Goal: Task Accomplishment & Management: Manage account settings

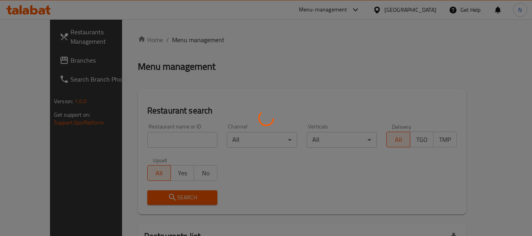
click at [63, 59] on div at bounding box center [266, 118] width 532 height 236
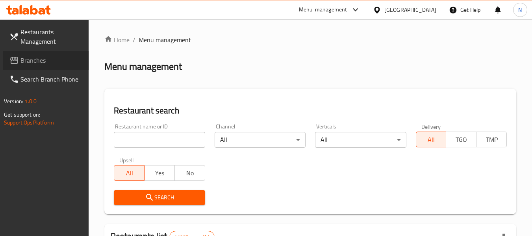
drag, startPoint x: 63, startPoint y: 59, endPoint x: 68, endPoint y: 67, distance: 8.3
click at [63, 59] on span "Branches" at bounding box center [51, 60] width 62 height 9
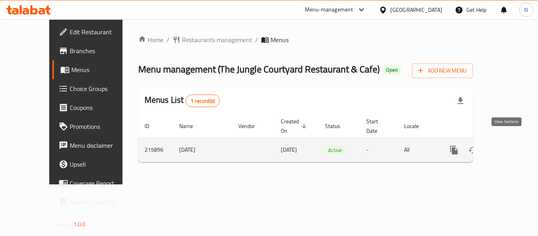
click at [506, 145] on icon "enhanced table" at bounding box center [510, 149] width 9 height 9
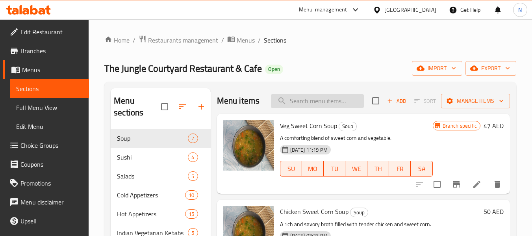
click at [320, 108] on input "search" at bounding box center [317, 101] width 93 height 14
paste input "Veg Manchow"
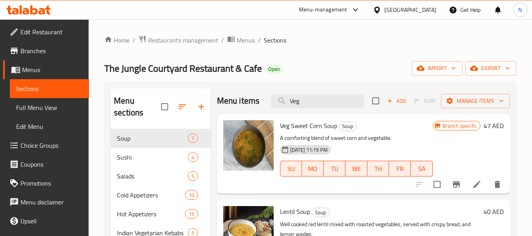
click at [320, 114] on div "Menu items Veg Add Sort Manage items" at bounding box center [363, 101] width 293 height 26
click at [317, 108] on input "Veg" at bounding box center [317, 101] width 93 height 14
paste input "Manchow"
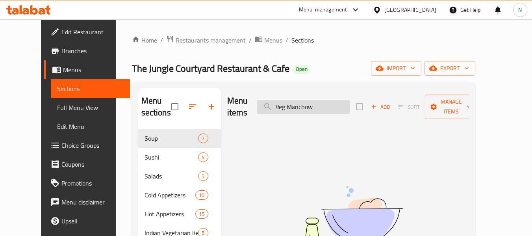
click at [292, 107] on input "Veg Manchow" at bounding box center [303, 107] width 93 height 14
click at [323, 103] on input "Manchow" at bounding box center [303, 107] width 93 height 14
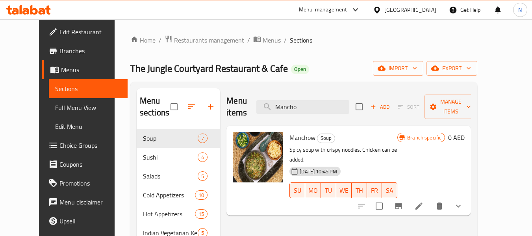
type input "Mancho"
click at [463, 201] on icon "show more" at bounding box center [458, 205] width 9 height 9
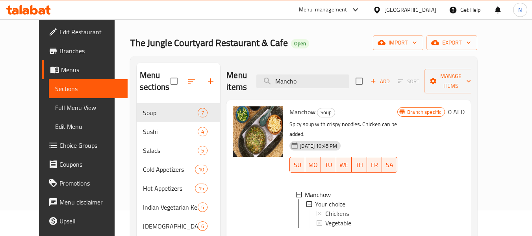
scroll to position [39, 0]
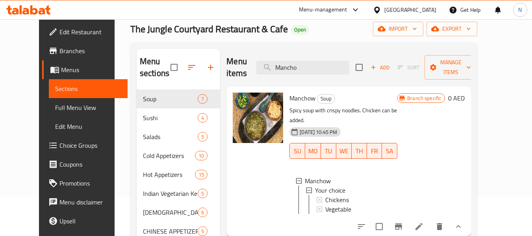
click at [336, 53] on div "Menu items Mancho Add Sort Manage items" at bounding box center [348, 67] width 245 height 37
click at [336, 63] on input "Mancho" at bounding box center [302, 68] width 93 height 14
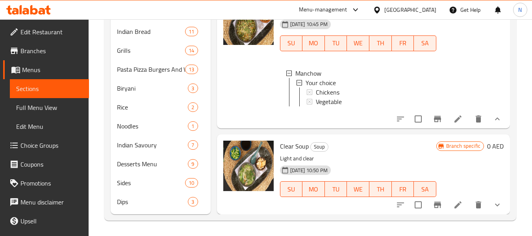
scroll to position [315, 0]
click at [493, 202] on icon "show more" at bounding box center [497, 204] width 9 height 9
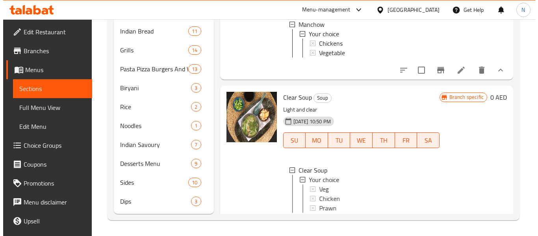
scroll to position [364, 0]
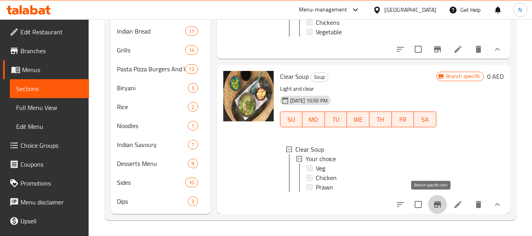
click at [433, 209] on icon "Branch-specific-item" at bounding box center [437, 204] width 9 height 9
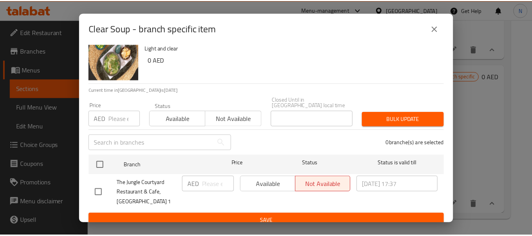
scroll to position [26, 0]
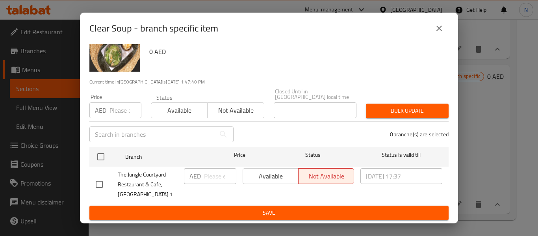
click at [440, 33] on button "close" at bounding box center [439, 28] width 19 height 19
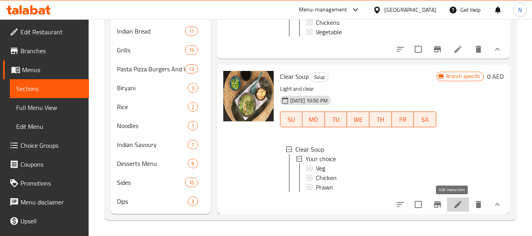
click at [453, 206] on icon at bounding box center [457, 204] width 9 height 9
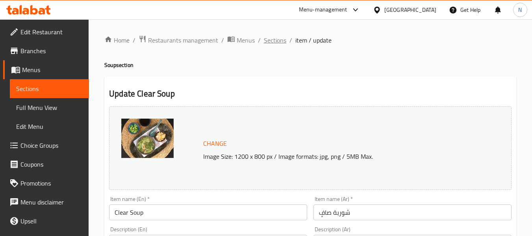
click at [271, 41] on span "Sections" at bounding box center [275, 39] width 22 height 9
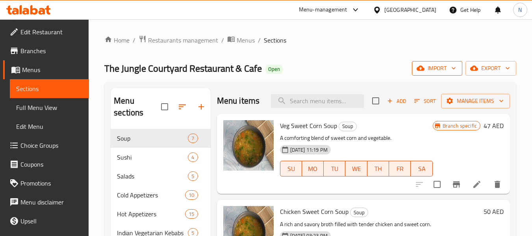
click at [457, 70] on icon "button" at bounding box center [454, 68] width 8 height 8
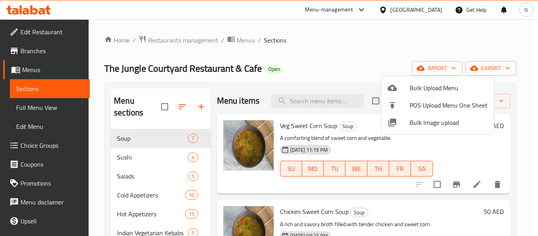
click at [394, 62] on div at bounding box center [269, 118] width 538 height 236
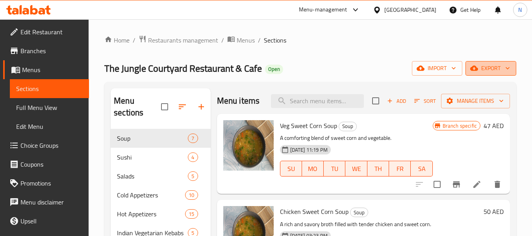
click at [469, 71] on button "export" at bounding box center [491, 68] width 51 height 15
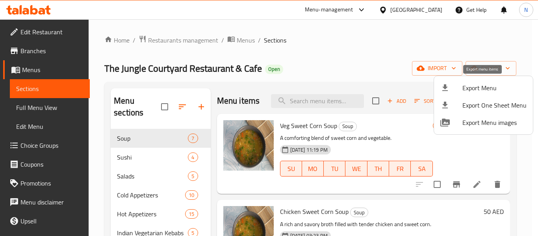
click at [468, 83] on span "Export Menu" at bounding box center [494, 87] width 64 height 9
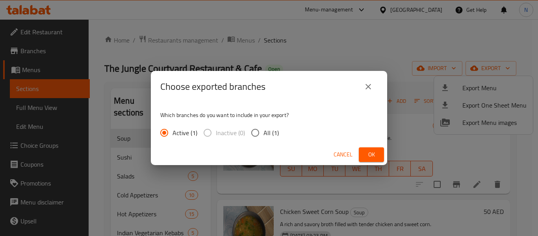
click at [279, 132] on div "Active (1) Inactive (0) All (1)" at bounding box center [222, 132] width 125 height 17
click at [276, 134] on span "All (1)" at bounding box center [271, 132] width 15 height 9
click at [264, 134] on input "All (1)" at bounding box center [255, 132] width 17 height 17
radio input "true"
click at [363, 155] on button "Ok" at bounding box center [371, 154] width 25 height 15
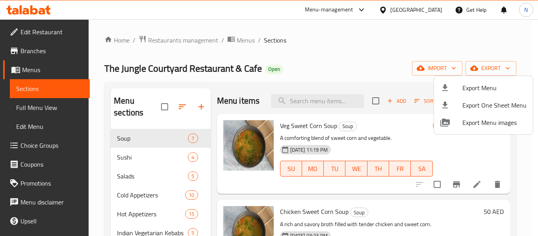
click at [354, 78] on div at bounding box center [269, 118] width 538 height 236
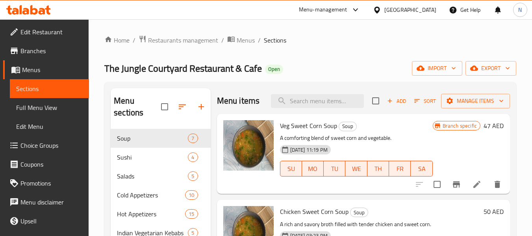
click at [318, 72] on div "The Jungle Courtyard Restaurant & Cafe Open import export" at bounding box center [310, 68] width 412 height 15
click at [375, 61] on div "The Jungle Courtyard Restaurant & Cafe Open import export" at bounding box center [310, 68] width 412 height 15
click at [248, 41] on span "Menus" at bounding box center [246, 39] width 18 height 9
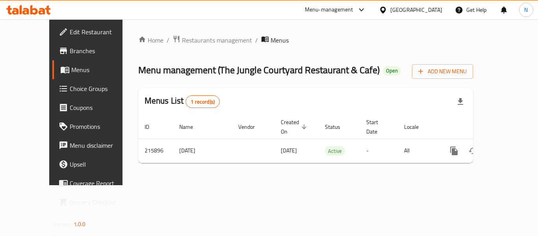
click at [70, 35] on span "Edit Restaurant" at bounding box center [101, 31] width 63 height 9
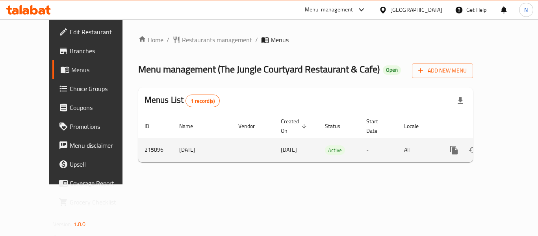
click at [508, 145] on icon "enhanced table" at bounding box center [510, 149] width 9 height 9
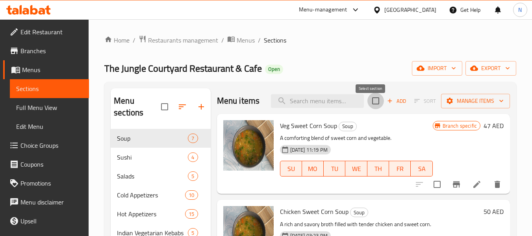
click at [376, 107] on input "checkbox" at bounding box center [375, 101] width 17 height 17
checkbox input "true"
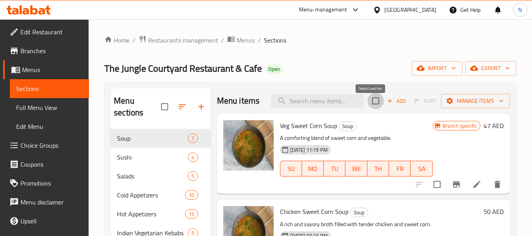
checkbox input "true"
click at [451, 106] on span "Manage items" at bounding box center [475, 101] width 56 height 10
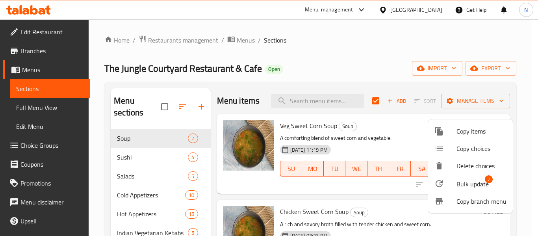
click at [450, 183] on div at bounding box center [445, 183] width 22 height 9
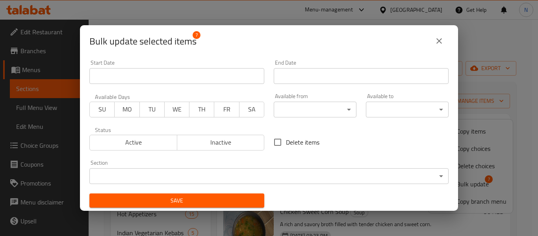
click at [328, 109] on body "​ Menu-management [GEOGRAPHIC_DATA] Get Help N Edit Restaurant Branches Menus S…" at bounding box center [269, 127] width 538 height 217
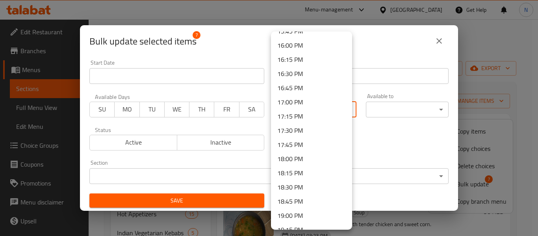
scroll to position [906, 0]
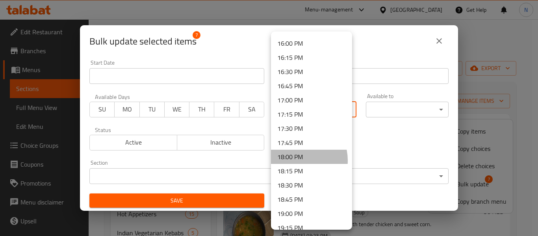
click at [296, 160] on li "18:00 PM" at bounding box center [311, 157] width 81 height 14
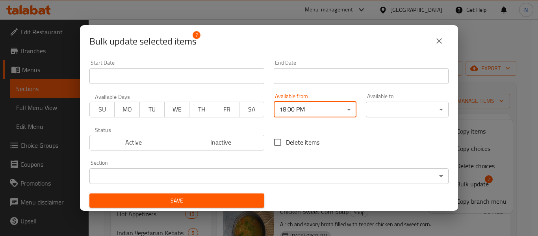
click at [382, 110] on body "​ Menu-management [GEOGRAPHIC_DATA] Get Help N Edit Restaurant Branches Menus S…" at bounding box center [269, 127] width 538 height 217
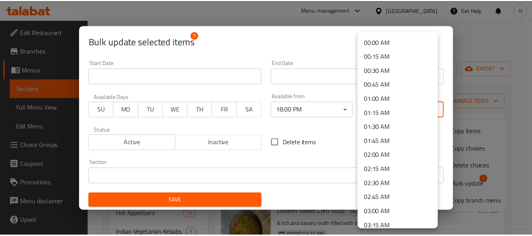
scroll to position [39, 0]
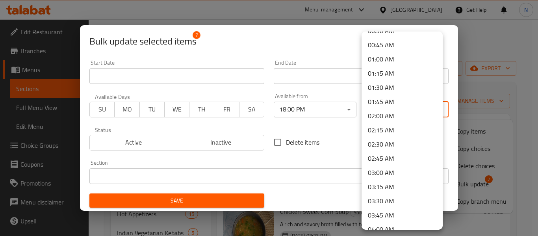
click at [381, 174] on li "03:00 AM" at bounding box center [402, 172] width 81 height 14
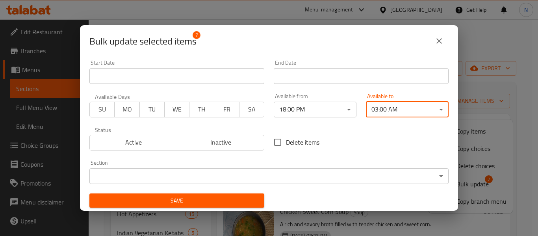
click at [230, 203] on span "Save" at bounding box center [177, 201] width 162 height 10
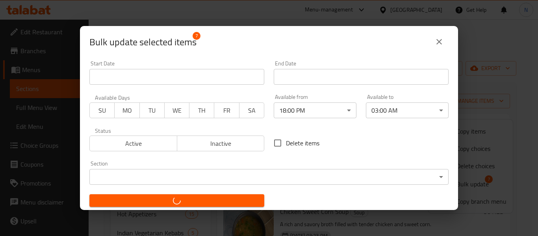
checkbox input "false"
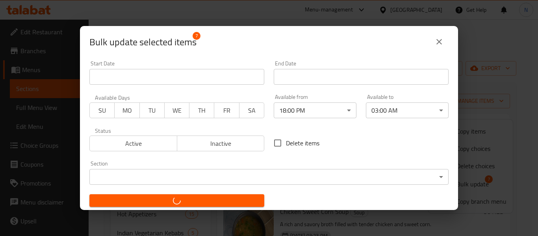
checkbox input "false"
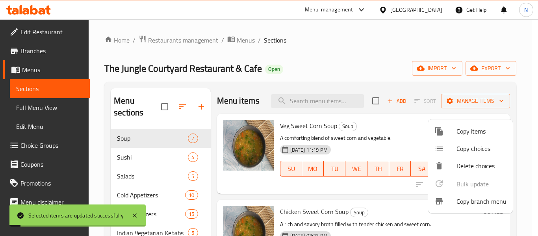
click at [329, 89] on div at bounding box center [269, 118] width 538 height 236
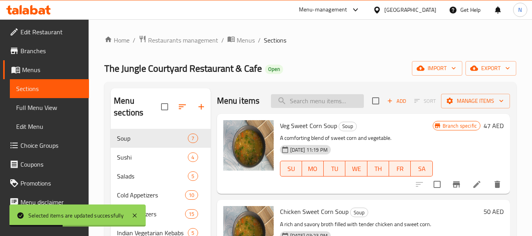
click at [331, 108] on input "search" at bounding box center [317, 101] width 93 height 14
paste input "Chicken chili oil"
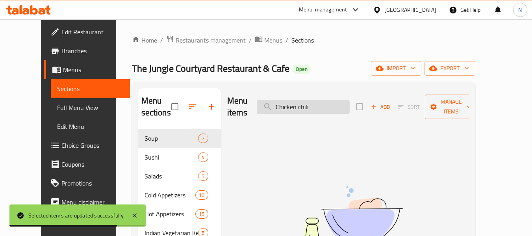
click at [301, 102] on input "Chicken chili" at bounding box center [303, 107] width 93 height 14
click at [308, 102] on input "chili" at bounding box center [303, 107] width 93 height 14
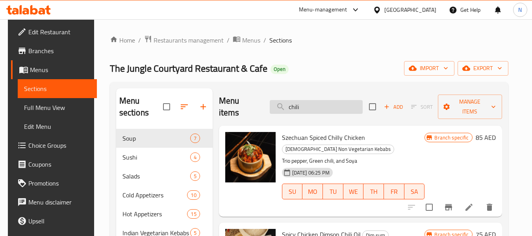
click at [309, 104] on input "chili" at bounding box center [316, 107] width 93 height 14
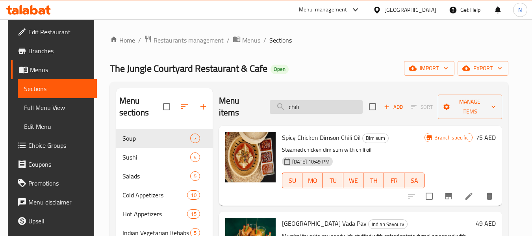
paste input "Chicken chili oil"
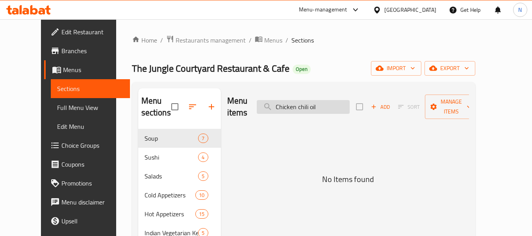
click at [307, 100] on input "Chicken chili oil" at bounding box center [303, 107] width 93 height 14
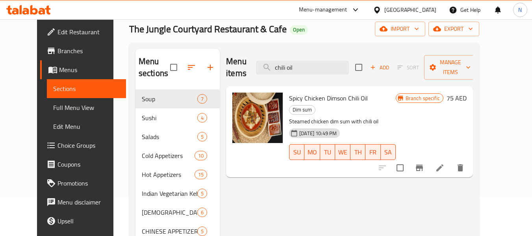
type input "chili oil"
click at [340, 65] on input "chili oil" at bounding box center [302, 68] width 93 height 14
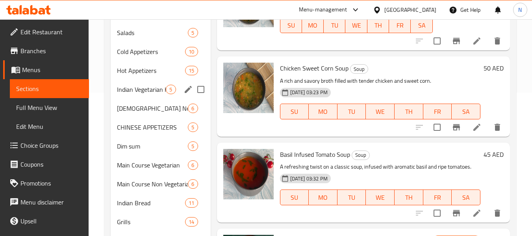
scroll to position [158, 0]
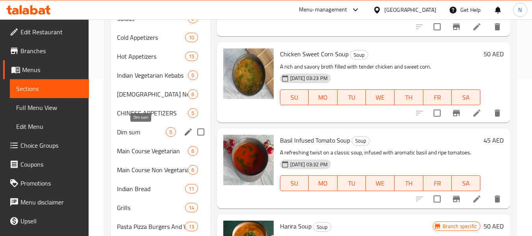
click at [141, 129] on span "Dim sum" at bounding box center [141, 131] width 49 height 9
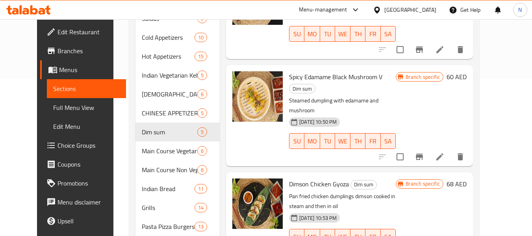
scroll to position [31, 0]
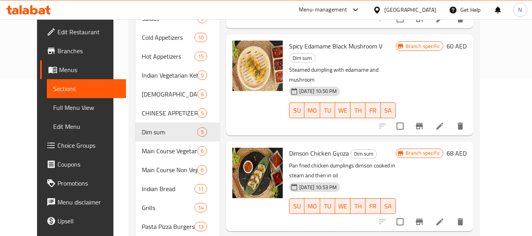
click at [319, 147] on span "Dimson Chicken Gyoza" at bounding box center [319, 153] width 60 height 12
click at [306, 147] on span "Dimson Chicken Gyoza" at bounding box center [319, 153] width 60 height 12
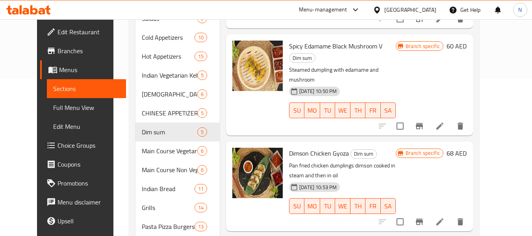
click at [295, 147] on span "Dimson Chicken Gyoza" at bounding box center [319, 153] width 60 height 12
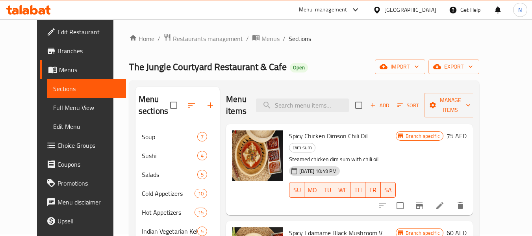
scroll to position [0, 0]
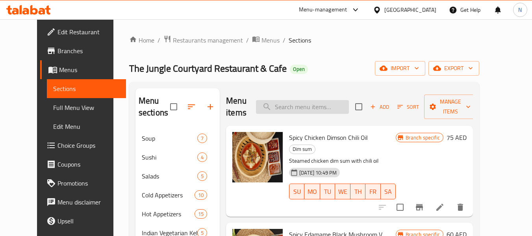
click at [309, 107] on input "search" at bounding box center [302, 107] width 93 height 14
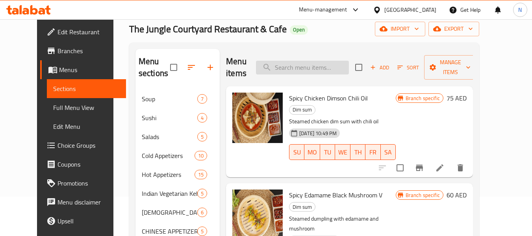
drag, startPoint x: 292, startPoint y: 67, endPoint x: 347, endPoint y: 66, distance: 54.8
click at [347, 66] on input "search" at bounding box center [302, 68] width 93 height 14
drag, startPoint x: 311, startPoint y: 100, endPoint x: 356, endPoint y: 98, distance: 44.9
click at [356, 98] on span "Spicy Chicken Dimson Chili Oil" at bounding box center [328, 98] width 79 height 12
click at [343, 98] on span "Spicy Chicken Dimson Chili Oil" at bounding box center [328, 98] width 79 height 12
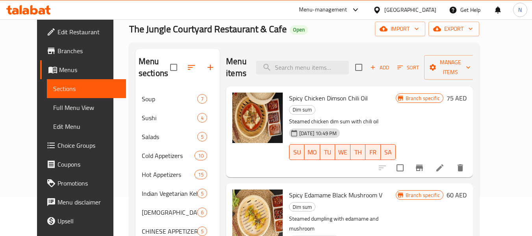
click at [343, 98] on span "Spicy Chicken Dimson Chili Oil" at bounding box center [328, 98] width 79 height 12
click at [337, 98] on span "Spicy Chicken Dimson Chili Oil" at bounding box center [328, 98] width 79 height 12
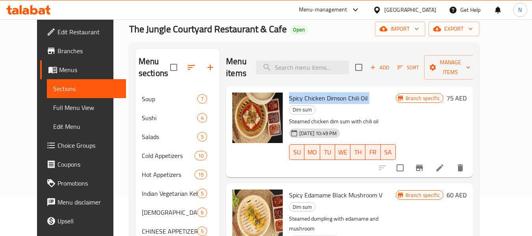
click at [289, 102] on span "Spicy Chicken Dimson Chili Oil" at bounding box center [328, 98] width 79 height 12
drag, startPoint x: 288, startPoint y: 101, endPoint x: 338, endPoint y: 101, distance: 50.8
click at [338, 101] on span "Spicy Chicken Dimson Chili Oil" at bounding box center [328, 98] width 79 height 12
click at [342, 101] on span "Spicy Chicken Dimson Chili Oil" at bounding box center [328, 98] width 79 height 12
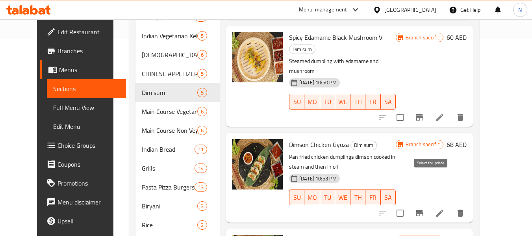
click at [408, 205] on input "checkbox" at bounding box center [400, 213] width 17 height 17
checkbox input "true"
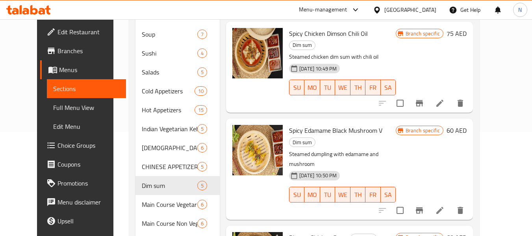
scroll to position [79, 0]
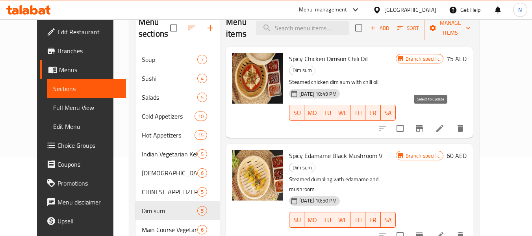
click at [408, 120] on input "checkbox" at bounding box center [400, 128] width 17 height 17
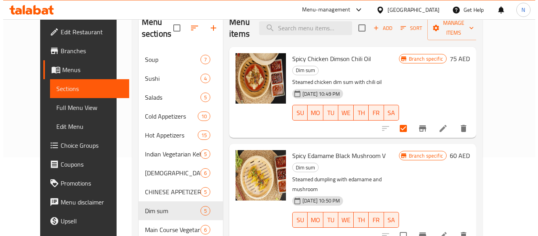
scroll to position [39, 0]
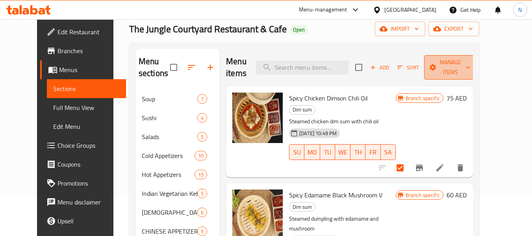
click at [454, 74] on span "Manage items" at bounding box center [451, 68] width 40 height 20
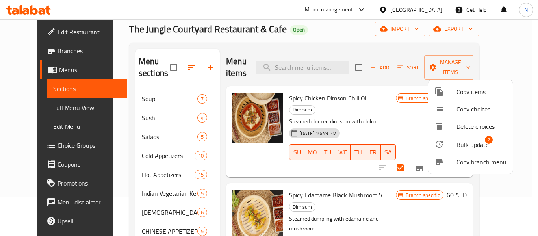
click at [455, 144] on div at bounding box center [445, 143] width 22 height 9
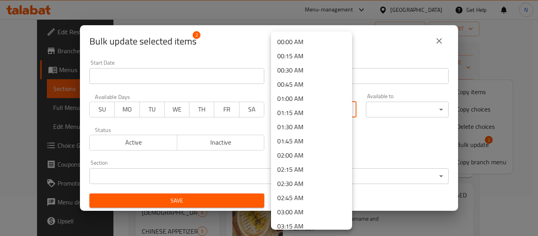
click at [314, 111] on body "​ Menu-management [GEOGRAPHIC_DATA] Get Help N Edit Restaurant Branches Menus S…" at bounding box center [269, 88] width 538 height 217
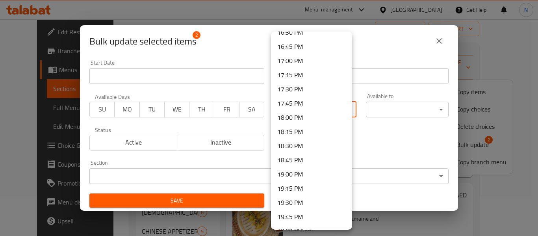
click at [301, 112] on li "18:00 PM" at bounding box center [311, 117] width 81 height 14
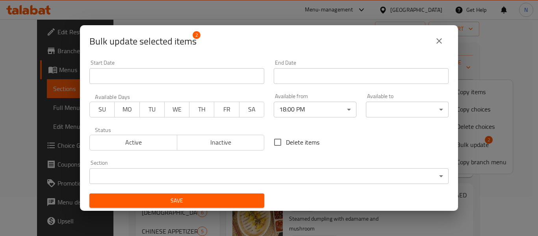
click at [378, 116] on body "​ Menu-management [GEOGRAPHIC_DATA] Get Help N Edit Restaurant Branches Menus S…" at bounding box center [269, 88] width 538 height 217
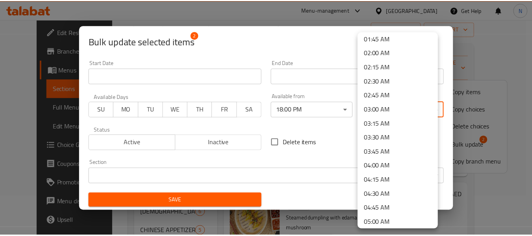
scroll to position [0, 0]
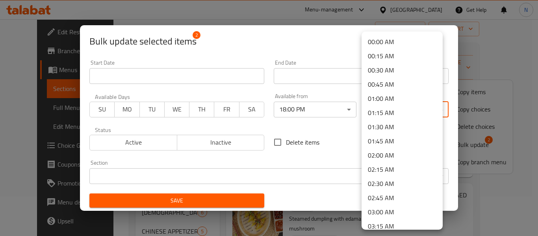
click at [383, 213] on li "03:00 AM" at bounding box center [402, 212] width 81 height 14
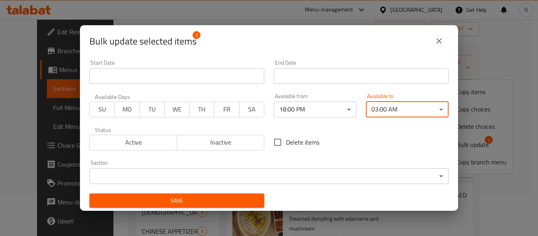
click at [226, 201] on span "Save" at bounding box center [177, 201] width 162 height 10
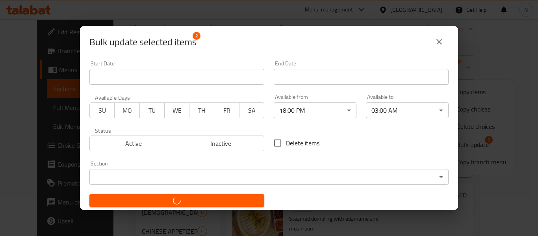
checkbox input "false"
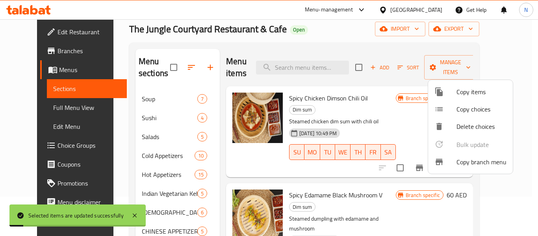
click at [304, 31] on div at bounding box center [269, 118] width 538 height 236
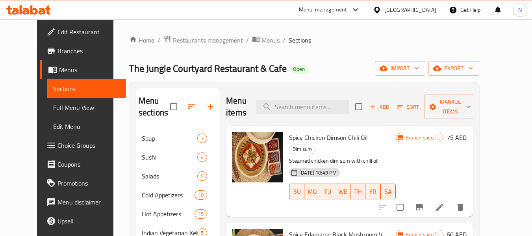
click at [322, 117] on div "Menu items Add Sort Manage items" at bounding box center [349, 106] width 247 height 37
click at [324, 109] on input "search" at bounding box center [302, 107] width 93 height 14
paste input "Spicy edamame black mushroom"
type input "Spicy edamame black mushroom"
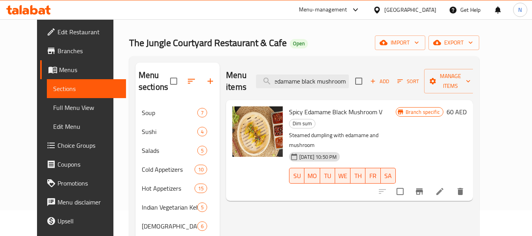
scroll to position [39, 0]
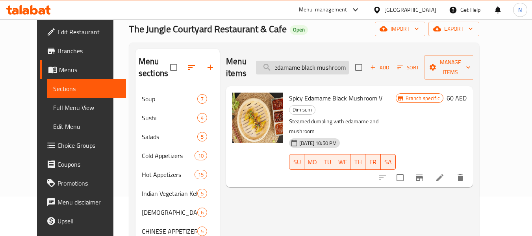
click at [349, 61] on input "Spicy edamame black mushroom" at bounding box center [302, 68] width 93 height 14
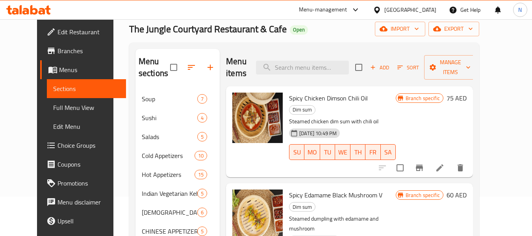
click at [388, 125] on div "[DATE] 10:49 PM SU MO TU WE TH FR SA" at bounding box center [342, 146] width 113 height 43
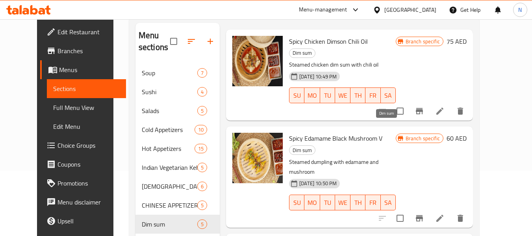
scroll to position [79, 0]
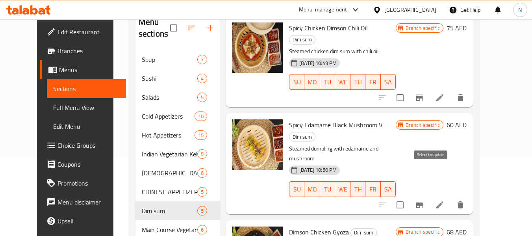
click at [408, 197] on input "checkbox" at bounding box center [400, 205] width 17 height 17
checkbox input "true"
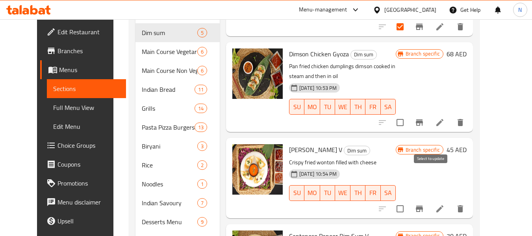
click at [408, 200] on input "checkbox" at bounding box center [400, 208] width 17 height 17
checkbox input "true"
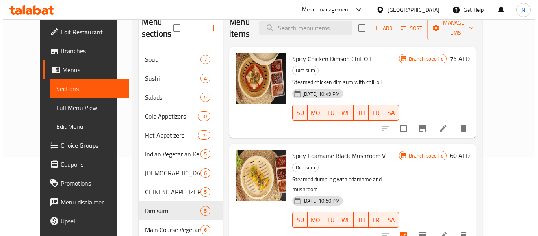
scroll to position [39, 0]
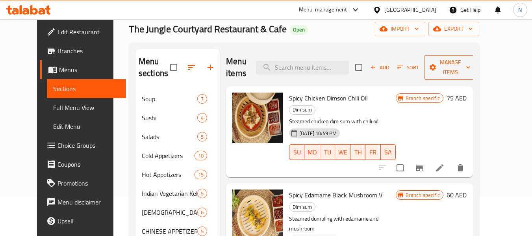
click at [437, 71] on icon "button" at bounding box center [433, 67] width 8 height 8
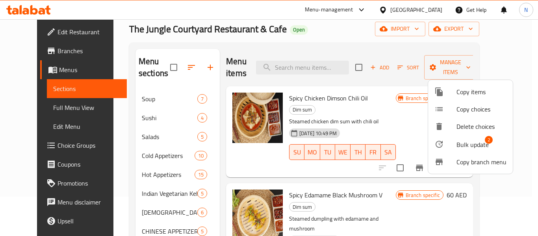
click at [463, 148] on span "Bulk update" at bounding box center [473, 144] width 32 height 9
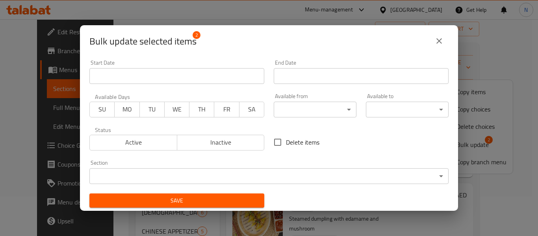
click at [336, 106] on body "​ Menu-management [GEOGRAPHIC_DATA] Get Help N Edit Restaurant Branches Menus S…" at bounding box center [269, 88] width 538 height 217
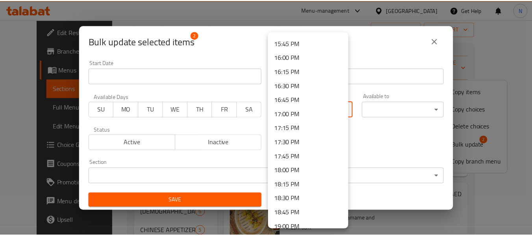
scroll to position [906, 0]
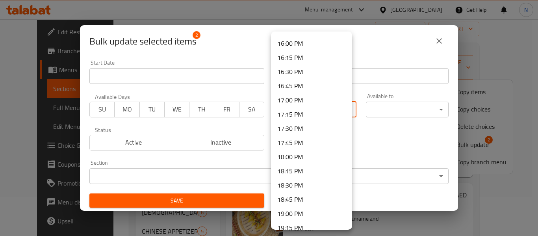
click at [314, 159] on li "18:00 PM" at bounding box center [311, 157] width 81 height 14
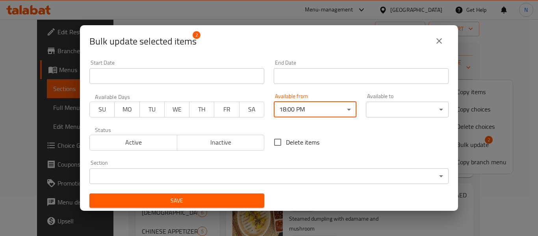
click at [382, 111] on body "​ Menu-management [GEOGRAPHIC_DATA] Get Help N Edit Restaurant Branches Menus S…" at bounding box center [269, 88] width 538 height 217
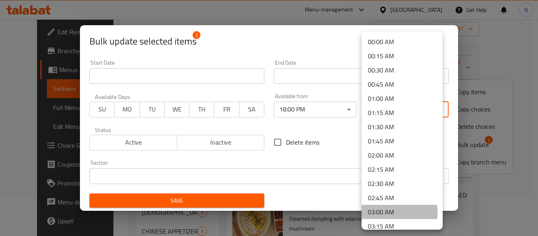
click at [375, 213] on li "03:00 AM" at bounding box center [402, 212] width 81 height 14
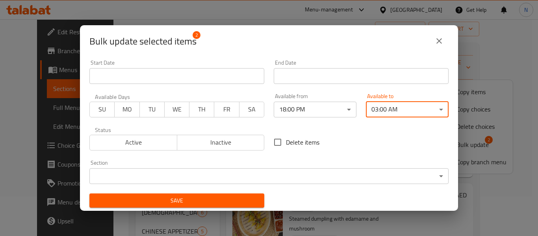
click at [245, 200] on span "Save" at bounding box center [177, 201] width 162 height 10
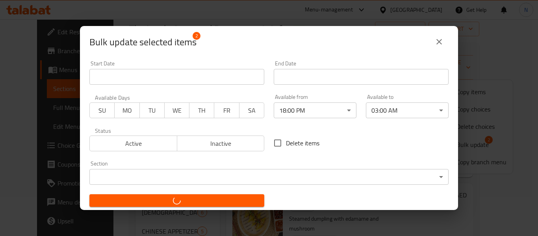
checkbox input "false"
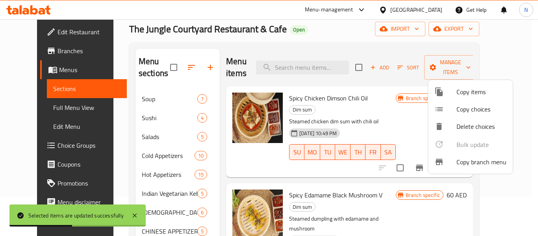
click at [364, 128] on div at bounding box center [269, 118] width 538 height 236
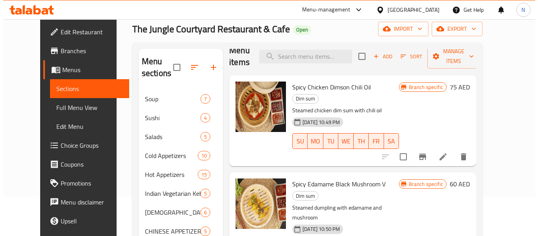
scroll to position [0, 0]
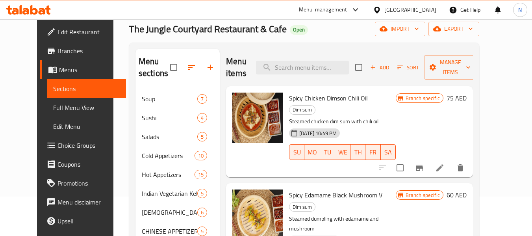
click at [315, 56] on div "Menu items Add Sort Manage items" at bounding box center [349, 67] width 247 height 37
click at [320, 65] on input "search" at bounding box center [302, 68] width 93 height 14
paste input "Dynamic shrimp"
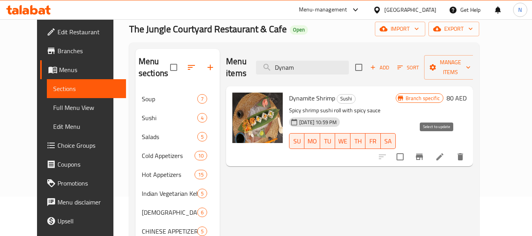
type input "Dynam"
click at [408, 148] on input "checkbox" at bounding box center [400, 156] width 17 height 17
checkbox input "true"
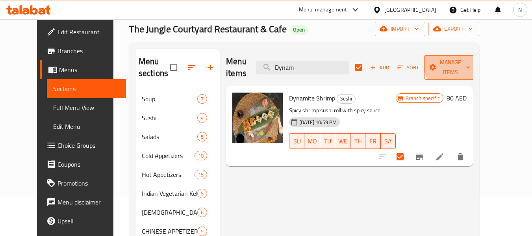
click at [471, 58] on span "Manage items" at bounding box center [451, 68] width 40 height 20
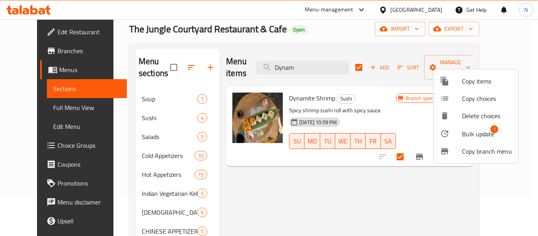
click at [477, 132] on span "Bulk update" at bounding box center [478, 133] width 32 height 9
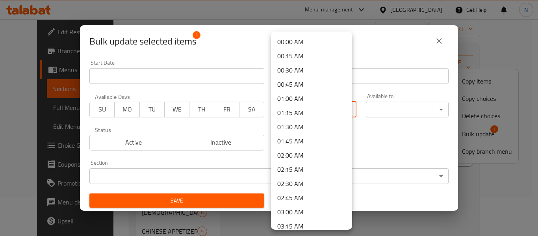
click at [333, 115] on body "​ Menu-management [GEOGRAPHIC_DATA] Get Help N Edit Restaurant Branches Menus S…" at bounding box center [269, 88] width 538 height 217
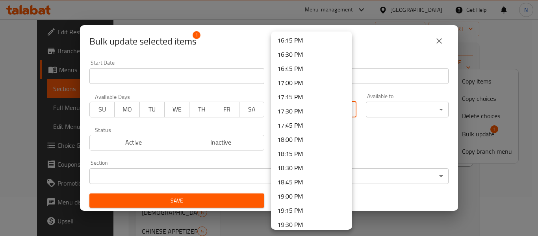
scroll to position [945, 0]
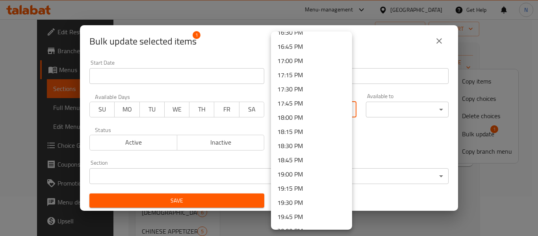
click at [302, 115] on li "18:00 PM" at bounding box center [311, 117] width 81 height 14
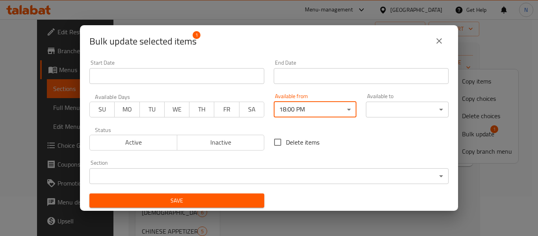
click at [383, 108] on div "00:00 AM 00:15 AM 00:30 AM 00:45 AM 01:00 AM 01:15 AM 01:30 AM 01:45 AM 02:00 A…" at bounding box center [269, 118] width 538 height 236
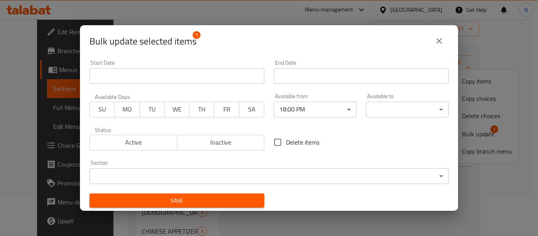
click at [382, 110] on body "​ Menu-management [GEOGRAPHIC_DATA] Get Help N Edit Restaurant Branches Menus S…" at bounding box center [269, 88] width 538 height 217
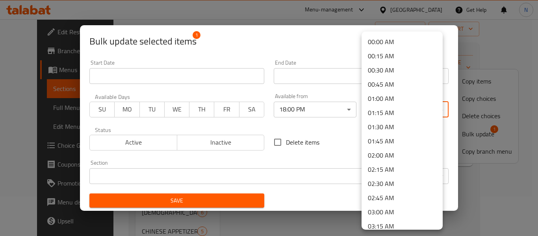
click at [389, 206] on li "03:00 AM" at bounding box center [402, 212] width 81 height 14
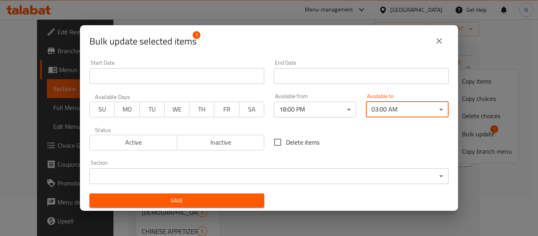
click at [234, 195] on button "Save" at bounding box center [176, 200] width 175 height 15
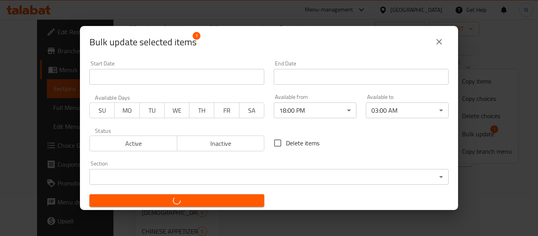
checkbox input "false"
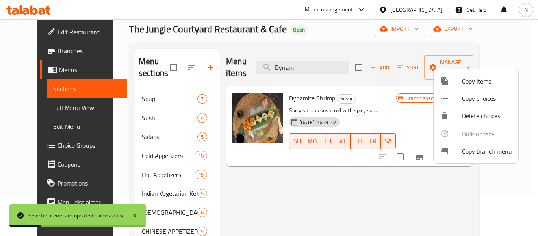
click at [338, 61] on div at bounding box center [269, 118] width 538 height 236
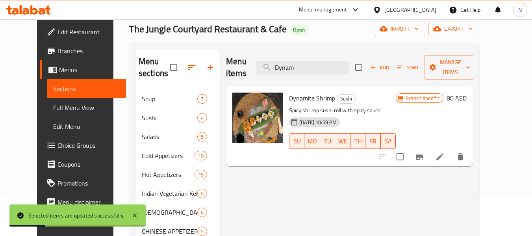
click at [338, 61] on input "Dynam" at bounding box center [302, 68] width 93 height 14
paste input "Veg green dragon"
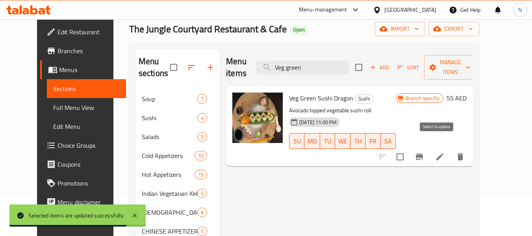
type input "Veg green"
click at [408, 148] on input "checkbox" at bounding box center [400, 156] width 17 height 17
checkbox input "true"
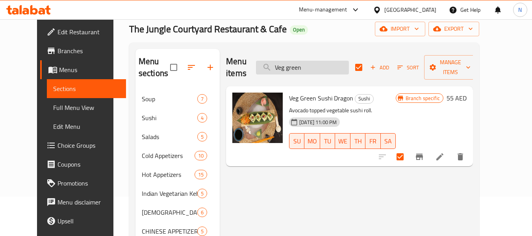
click at [327, 62] on input "Veg green" at bounding box center [302, 68] width 93 height 14
paste input "Rainbow maki"
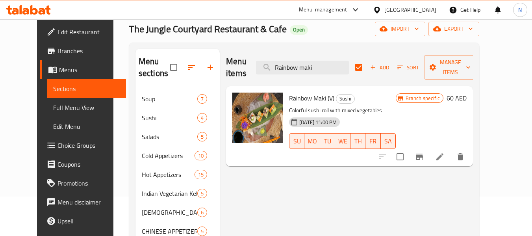
type input "Rainbow maki"
click at [408, 148] on input "checkbox" at bounding box center [400, 156] width 17 height 17
checkbox input "true"
checkbox input "false"
click at [334, 64] on input "Rainbow maki" at bounding box center [302, 68] width 93 height 14
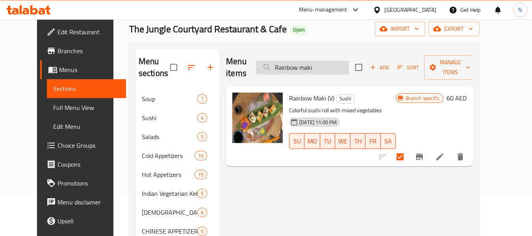
click at [334, 64] on input "Rainbow maki" at bounding box center [302, 68] width 93 height 14
paste input "Spicy crunchy tempura"
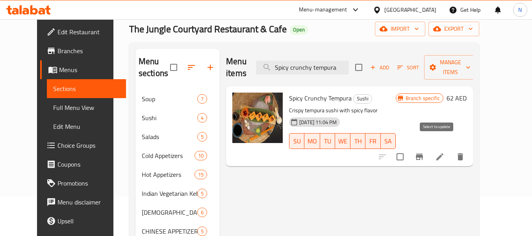
type input "Spicy crunchy tempura"
click at [408, 148] on input "checkbox" at bounding box center [400, 156] width 17 height 17
click at [464, 63] on span "Manage items" at bounding box center [451, 68] width 40 height 20
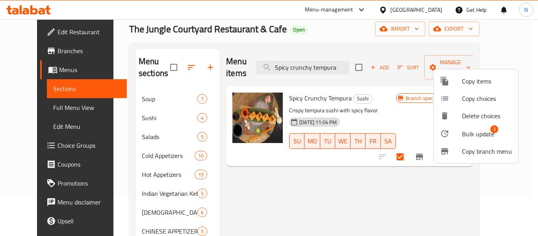
click at [470, 135] on span "Bulk update" at bounding box center [478, 133] width 32 height 9
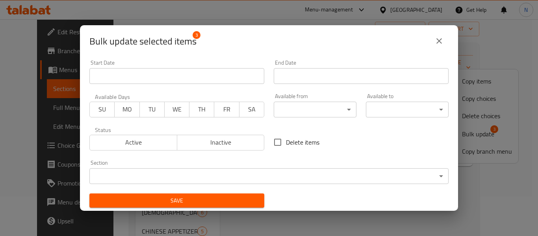
click at [335, 114] on body "​ Menu-management [GEOGRAPHIC_DATA] Get Help N Edit Restaurant Branches Menus S…" at bounding box center [269, 88] width 538 height 217
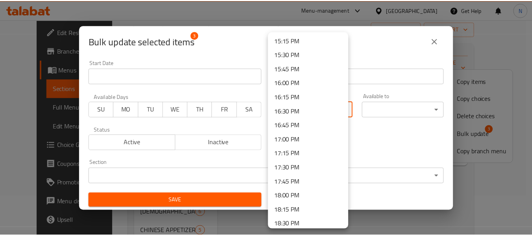
scroll to position [906, 0]
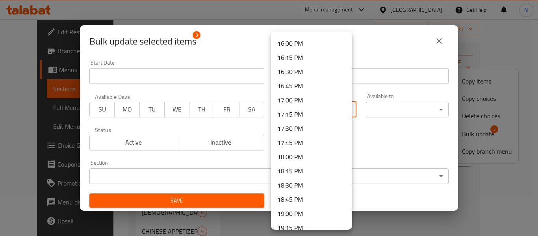
click at [310, 157] on li "18:00 PM" at bounding box center [311, 157] width 81 height 14
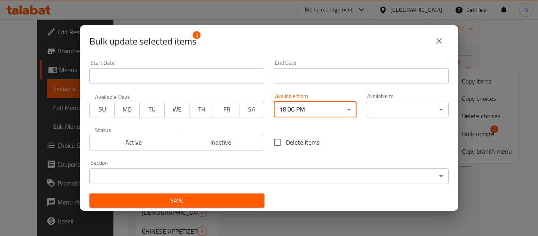
click at [377, 113] on body "​ Menu-management [GEOGRAPHIC_DATA] Get Help N Edit Restaurant Branches Menus S…" at bounding box center [269, 88] width 538 height 217
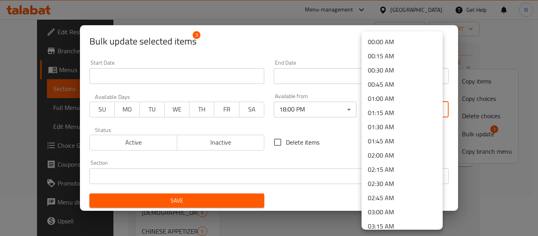
click at [372, 209] on li "03:00 AM" at bounding box center [402, 212] width 81 height 14
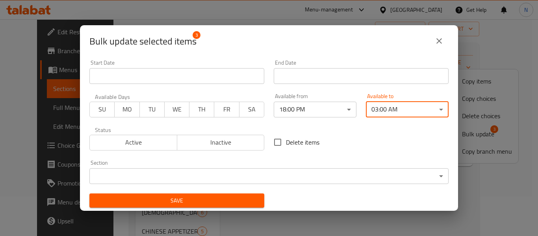
click at [226, 193] on button "Save" at bounding box center [176, 200] width 175 height 15
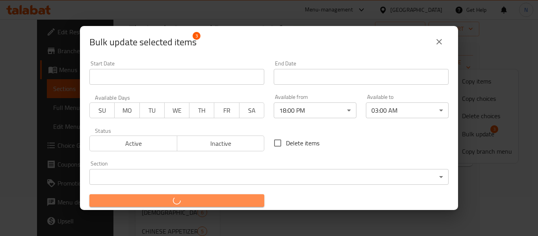
click at [240, 204] on button "button" at bounding box center [176, 200] width 175 height 13
checkbox input "false"
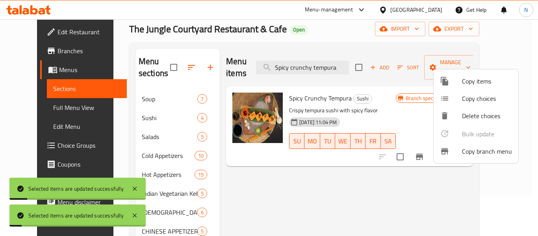
click at [397, 109] on div at bounding box center [269, 118] width 538 height 236
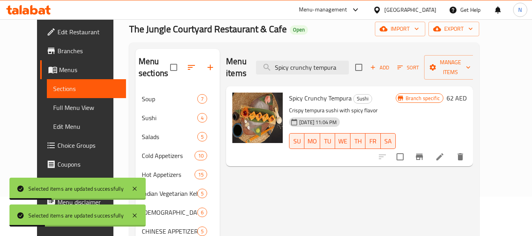
click at [451, 151] on li at bounding box center [440, 157] width 22 height 14
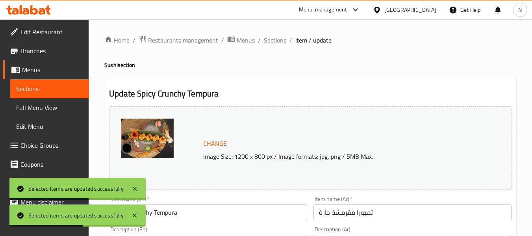
click at [282, 38] on span "Sections" at bounding box center [275, 39] width 22 height 9
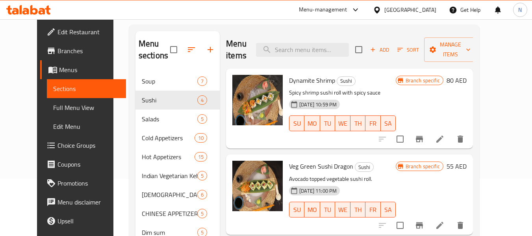
scroll to position [39, 0]
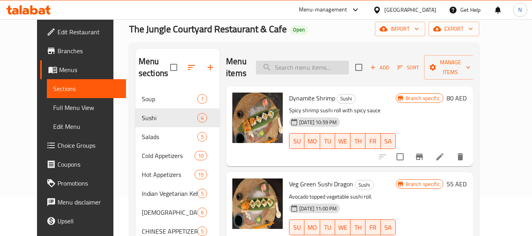
click at [334, 65] on input "search" at bounding box center [302, 68] width 93 height 14
paste input "Chili prawns"
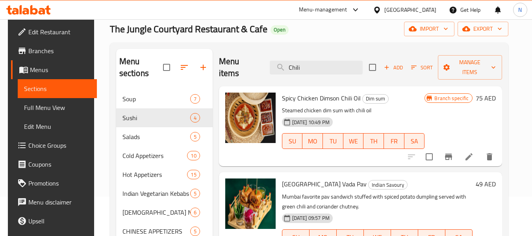
type input "Chili"
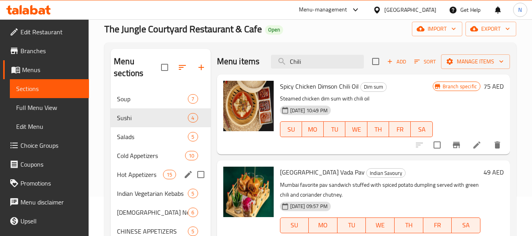
click at [111, 165] on div "Hot Appetizers 15" at bounding box center [161, 174] width 100 height 19
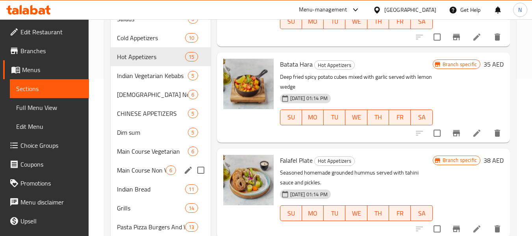
scroll to position [158, 0]
click at [130, 165] on span "Main Course Non Vegetarian" at bounding box center [141, 169] width 49 height 9
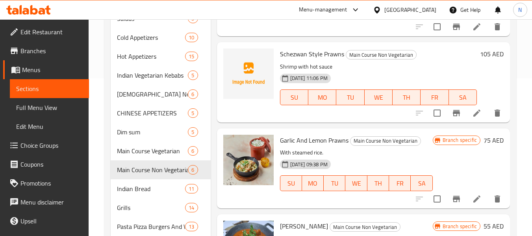
click at [314, 141] on div "Garlic And Lemon Prawns Main Course Non Vegetarian With steamed rice. [DATE] 09…" at bounding box center [363, 168] width 293 height 80
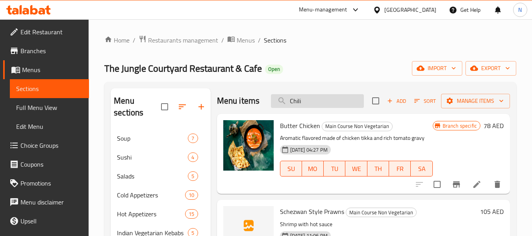
click at [340, 104] on input "Chili" at bounding box center [317, 101] width 93 height 14
click at [340, 108] on input "Chili" at bounding box center [317, 101] width 93 height 14
click at [323, 108] on input "search" at bounding box center [317, 101] width 93 height 14
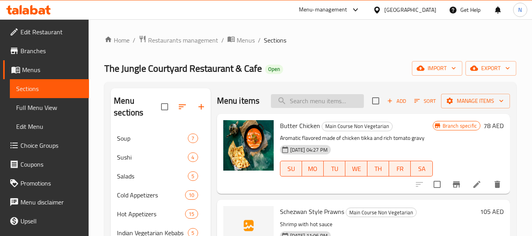
paste input "Chili prawns"
click at [288, 104] on input "Chili prawns" at bounding box center [317, 101] width 93 height 14
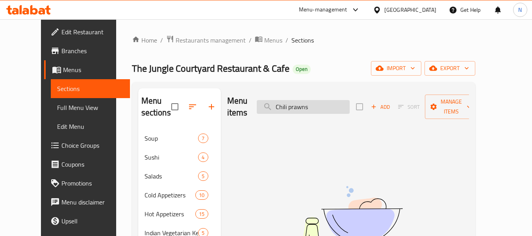
click at [288, 104] on input "Chili prawns" at bounding box center [303, 107] width 93 height 14
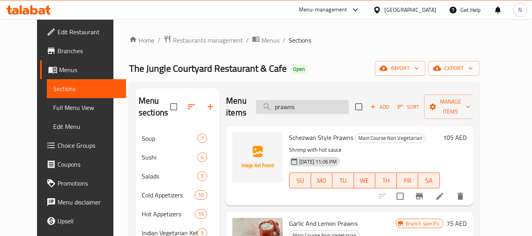
click at [337, 106] on input "prawns" at bounding box center [302, 107] width 93 height 14
click at [319, 100] on input "prawns" at bounding box center [302, 107] width 93 height 14
paste input "Mix Vegetable in almond sauce"
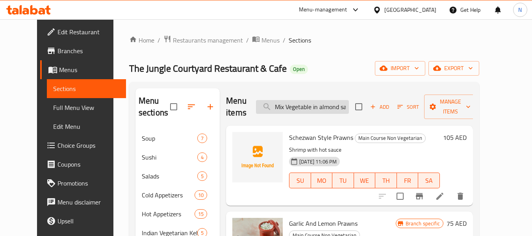
scroll to position [0, 11]
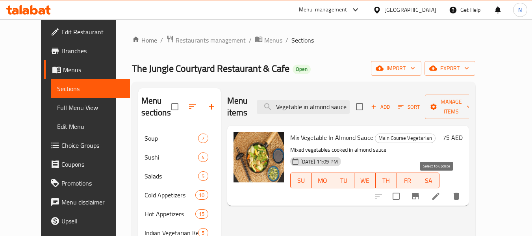
type input "Mix Vegetable in almond sauce"
click at [405, 188] on input "checkbox" at bounding box center [396, 196] width 17 height 17
checkbox input "true"
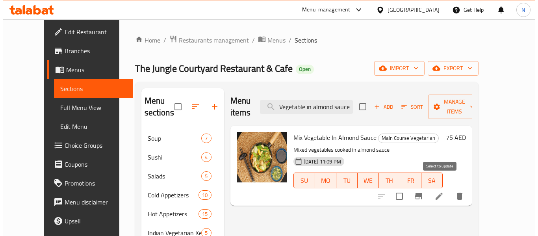
scroll to position [0, 0]
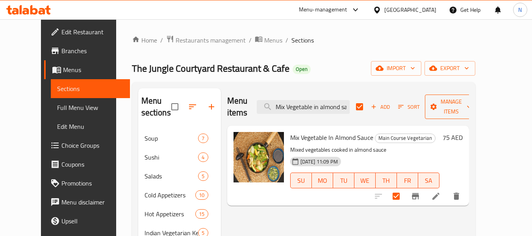
click at [471, 100] on span "Manage items" at bounding box center [451, 107] width 40 height 20
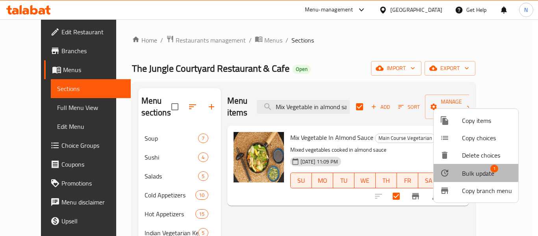
click at [465, 171] on span "Bulk update" at bounding box center [478, 173] width 32 height 9
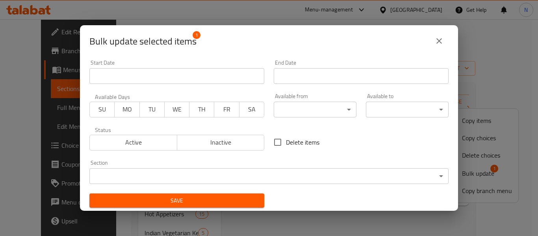
click at [318, 115] on body "​ Menu-management [GEOGRAPHIC_DATA] Get Help N Edit Restaurant Branches Menus S…" at bounding box center [269, 127] width 538 height 217
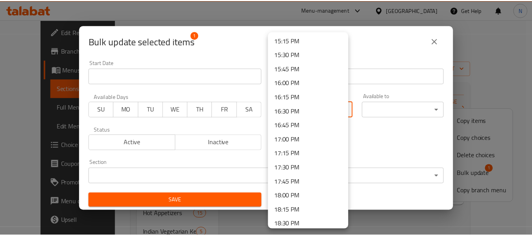
scroll to position [906, 0]
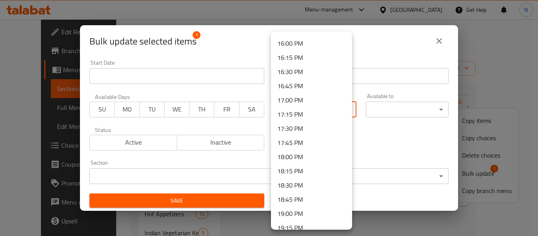
click at [292, 156] on li "18:00 PM" at bounding box center [311, 157] width 81 height 14
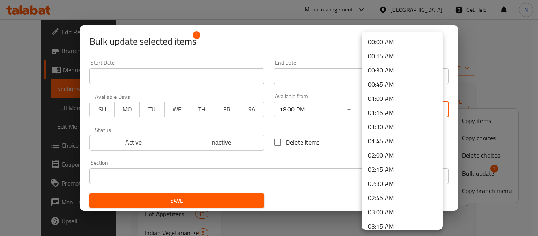
click at [384, 111] on body "​ Menu-management [GEOGRAPHIC_DATA] Get Help N Edit Restaurant Branches Menus S…" at bounding box center [269, 127] width 538 height 217
click at [390, 208] on li "03:00 AM" at bounding box center [402, 212] width 81 height 14
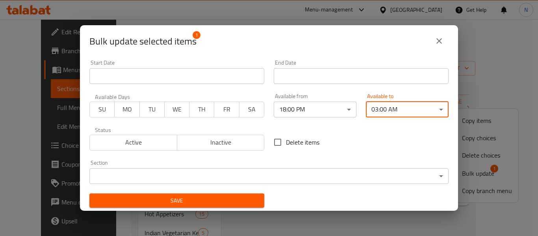
click at [240, 201] on span "Save" at bounding box center [177, 201] width 162 height 10
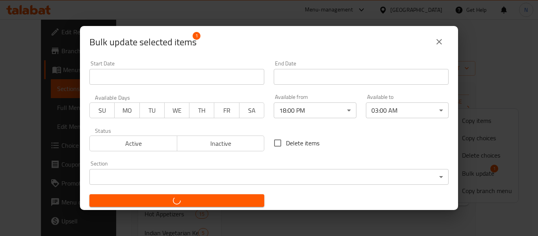
checkbox input "false"
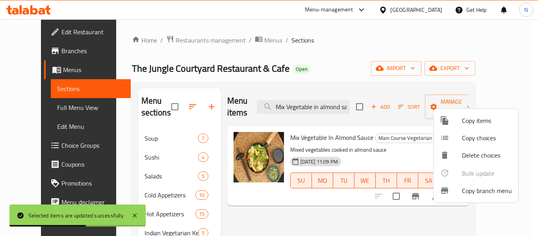
click at [343, 100] on div at bounding box center [269, 118] width 538 height 236
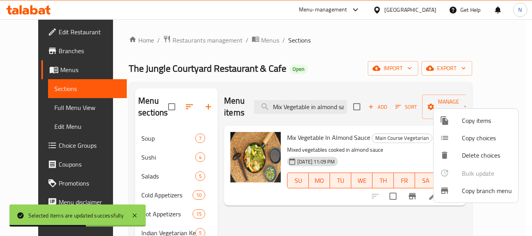
click at [343, 100] on input "Mix Vegetable in almond sauce" at bounding box center [300, 107] width 93 height 14
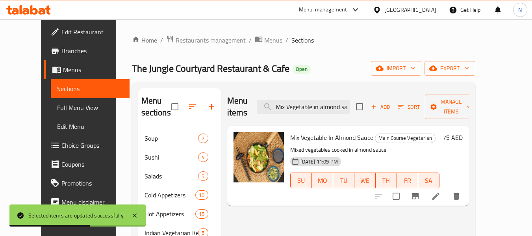
click at [343, 100] on input "Mix Vegetable in almond sauce" at bounding box center [303, 107] width 93 height 14
paste input "Veg Sticky Fried ri"
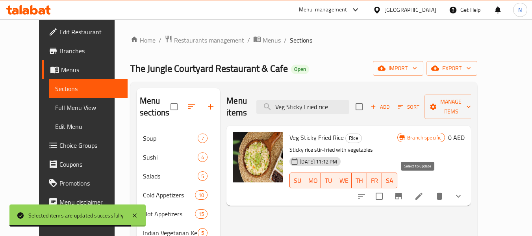
type input "Veg Sticky Fried rice"
click at [388, 189] on input "checkbox" at bounding box center [379, 196] width 17 height 17
checkbox input "true"
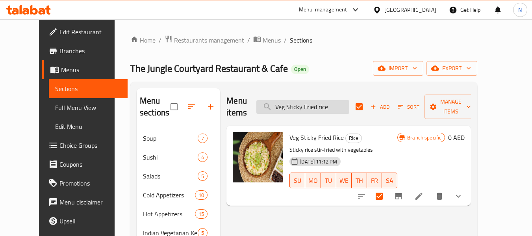
click at [311, 100] on input "Veg Sticky Fried rice" at bounding box center [302, 107] width 93 height 14
paste input "Eg"
type input "Egg Sticky Fried rice"
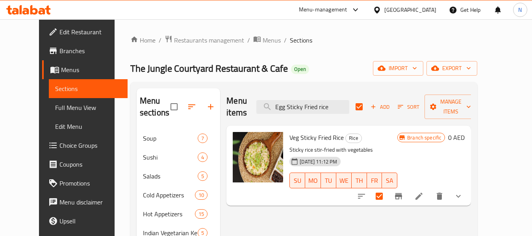
checkbox input "false"
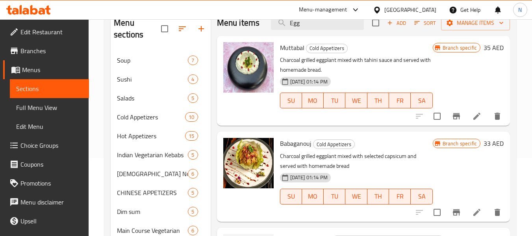
scroll to position [79, 0]
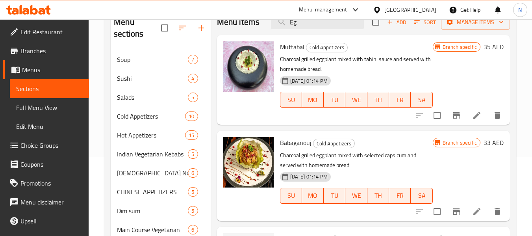
type input "E"
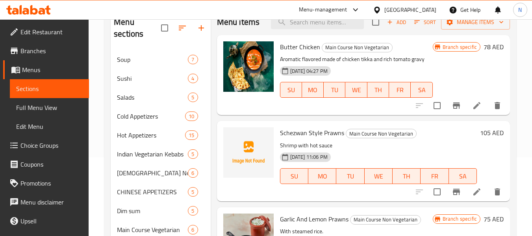
scroll to position [0, 0]
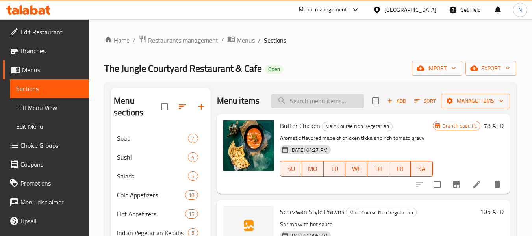
paste input "Veg Sticky Fried rice"
type input "Veg Sticky Fried rice"
checkbox input "true"
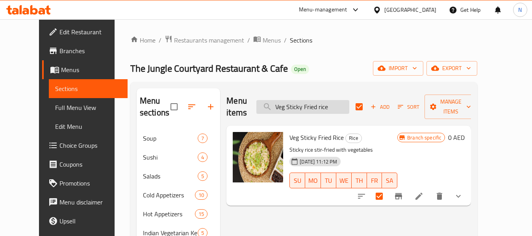
click at [343, 100] on input "Veg Sticky Fried rice" at bounding box center [302, 107] width 93 height 14
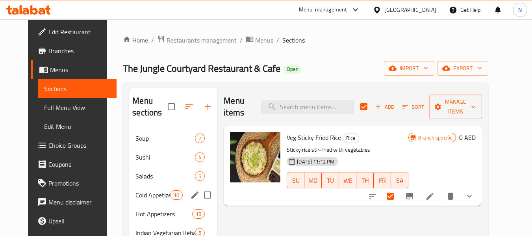
checkbox input "false"
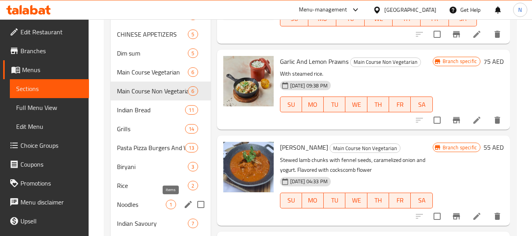
scroll to position [276, 0]
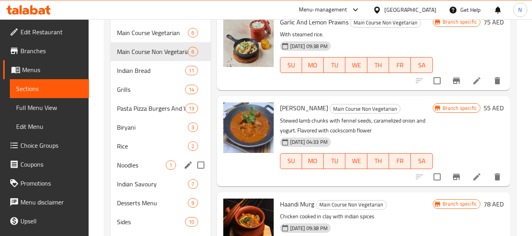
click at [150, 151] on div "Rice 2" at bounding box center [161, 146] width 100 height 19
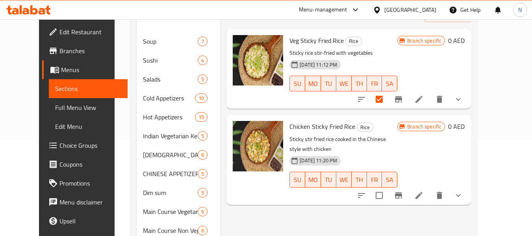
scroll to position [79, 0]
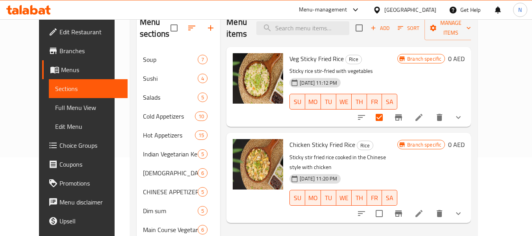
click at [463, 209] on icon "show more" at bounding box center [458, 213] width 9 height 9
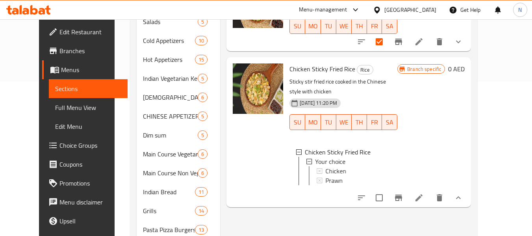
scroll to position [158, 0]
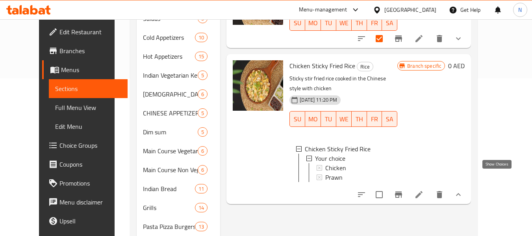
click at [463, 190] on icon "show more" at bounding box center [458, 194] width 9 height 9
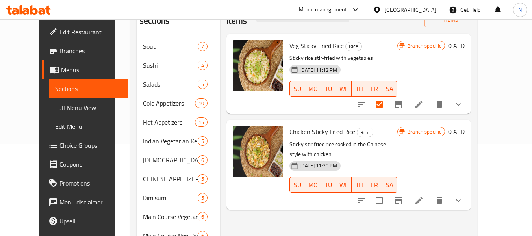
scroll to position [39, 0]
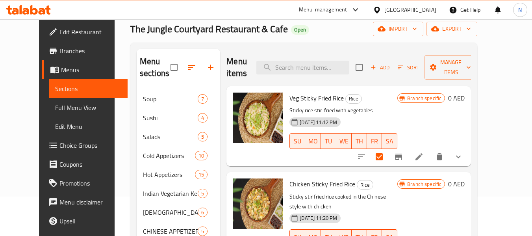
click at [468, 147] on button "show more" at bounding box center [458, 156] width 19 height 19
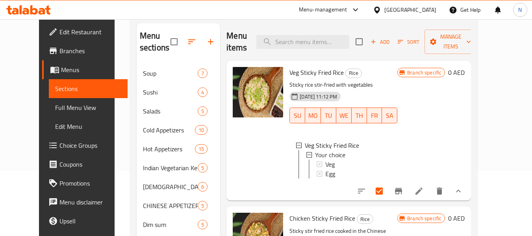
scroll to position [79, 0]
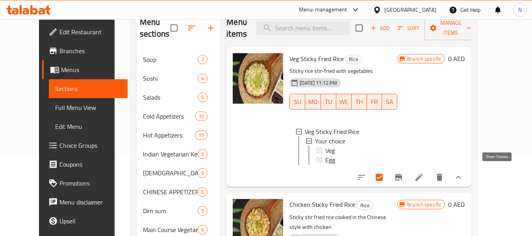
click at [463, 173] on icon "show more" at bounding box center [458, 177] width 9 height 9
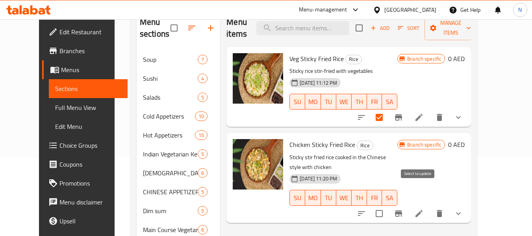
click at [388, 205] on input "checkbox" at bounding box center [379, 213] width 17 height 17
checkbox input "true"
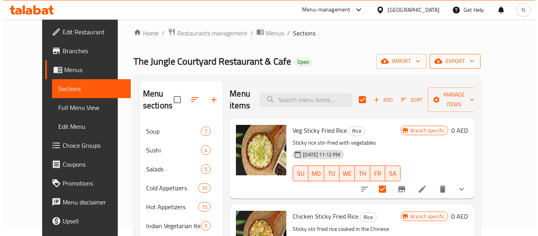
scroll to position [0, 0]
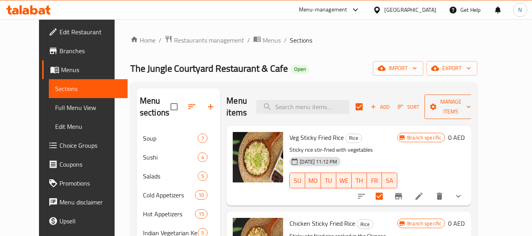
click at [471, 97] on span "Manage items" at bounding box center [451, 107] width 40 height 20
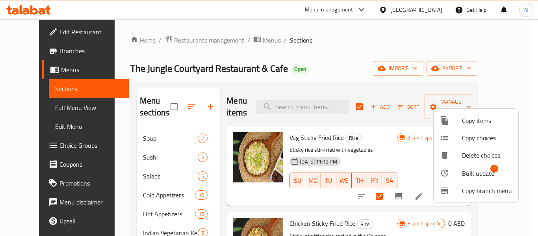
click at [480, 174] on span "Bulk update" at bounding box center [478, 173] width 32 height 9
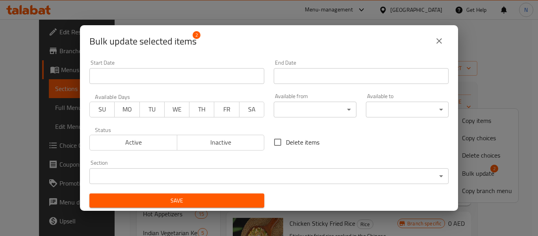
click at [341, 114] on body "​ Menu-management [GEOGRAPHIC_DATA] Get Help N Edit Restaurant Branches Menus S…" at bounding box center [269, 127] width 538 height 217
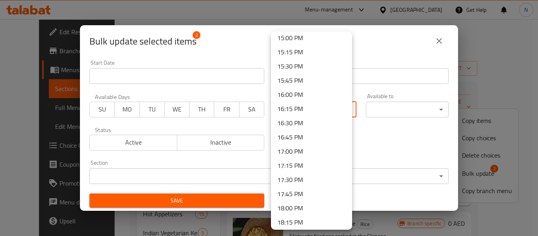
scroll to position [867, 0]
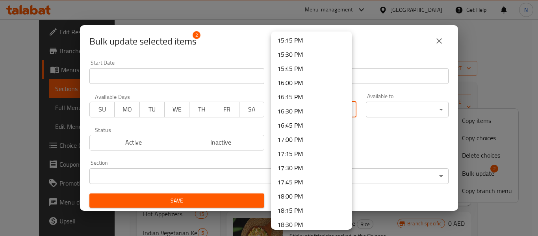
click at [311, 192] on li "18:00 PM" at bounding box center [311, 196] width 81 height 14
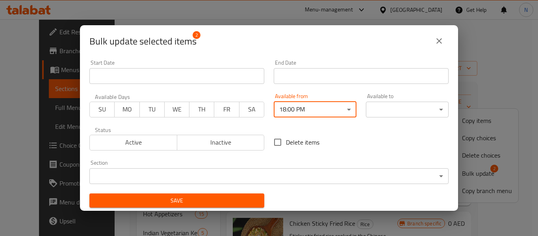
click at [390, 104] on body "​ Menu-management [GEOGRAPHIC_DATA] Get Help N Edit Restaurant Branches Menus S…" at bounding box center [269, 127] width 538 height 217
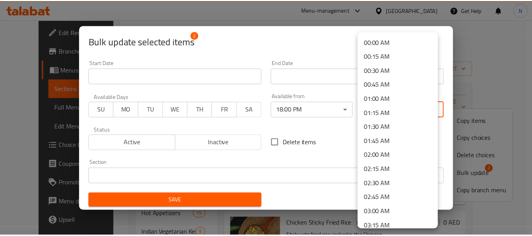
scroll to position [79, 0]
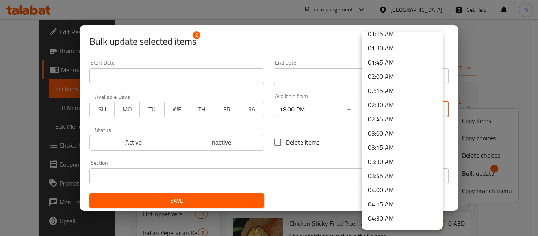
click at [388, 132] on li "03:00 AM" at bounding box center [402, 133] width 81 height 14
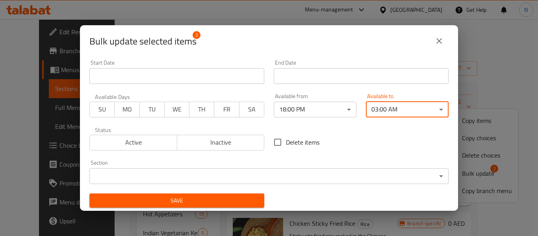
click at [254, 191] on div "Save" at bounding box center [177, 201] width 184 height 24
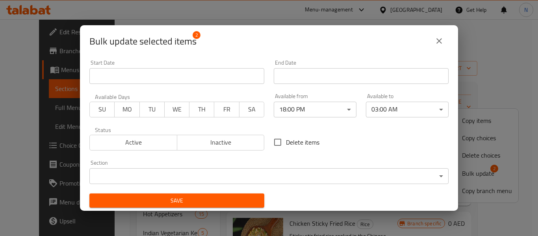
click at [256, 202] on button "Save" at bounding box center [176, 200] width 175 height 15
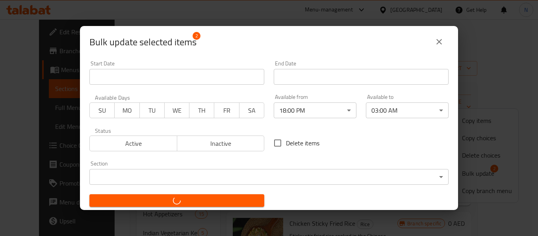
checkbox input "false"
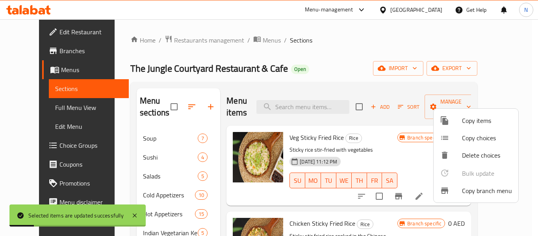
click at [173, 153] on div at bounding box center [269, 118] width 538 height 236
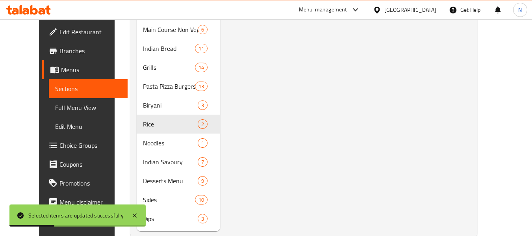
scroll to position [315, 0]
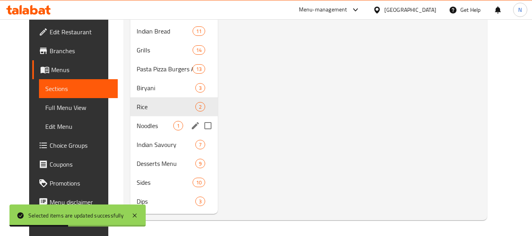
click at [140, 119] on div "Noodles 1" at bounding box center [174, 125] width 88 height 19
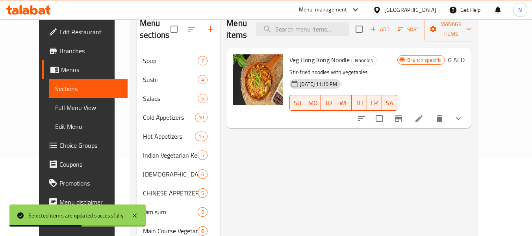
scroll to position [39, 0]
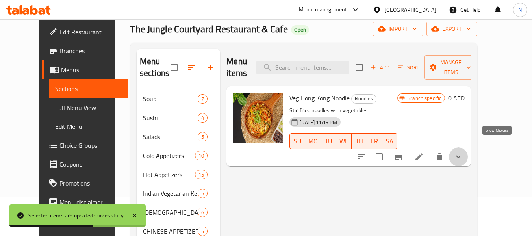
click at [463, 152] on icon "show more" at bounding box center [458, 156] width 9 height 9
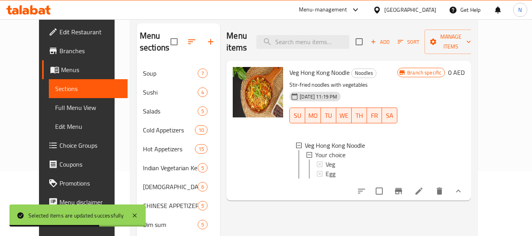
scroll to position [79, 0]
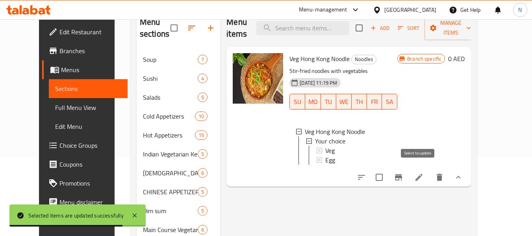
click at [388, 174] on input "checkbox" at bounding box center [379, 177] width 17 height 17
checkbox input "true"
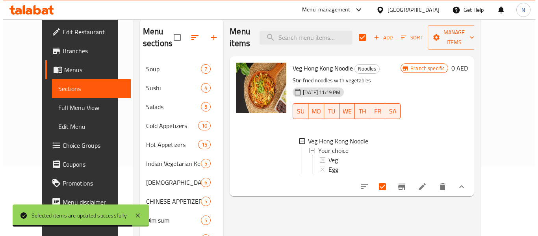
scroll to position [39, 0]
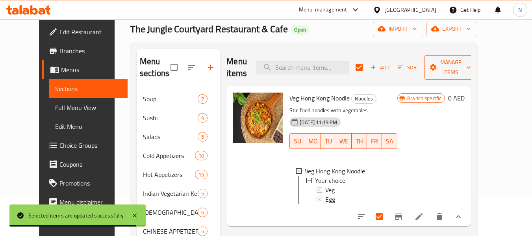
click at [437, 63] on icon "button" at bounding box center [433, 67] width 8 height 8
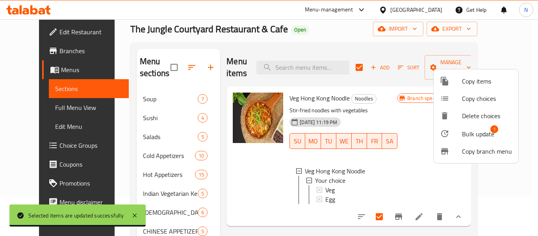
click at [468, 134] on span "Bulk update" at bounding box center [478, 133] width 32 height 9
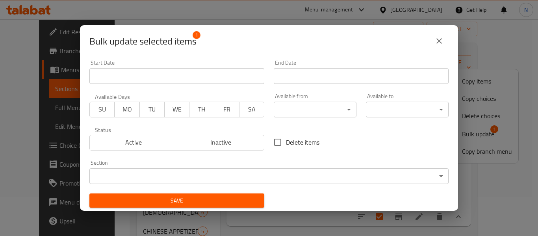
click at [336, 115] on body "​ Menu-management [GEOGRAPHIC_DATA] Get Help N Edit Restaurant Branches Menus S…" at bounding box center [269, 88] width 538 height 217
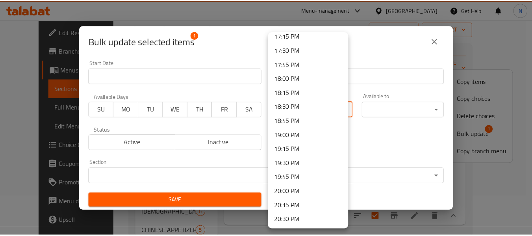
scroll to position [1024, 0]
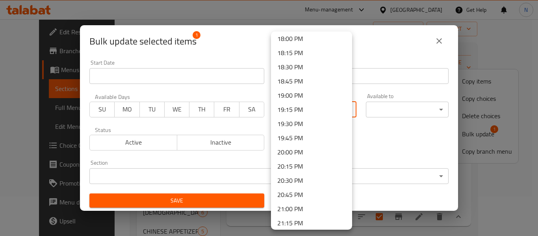
click at [301, 42] on li "18:00 PM" at bounding box center [311, 39] width 81 height 14
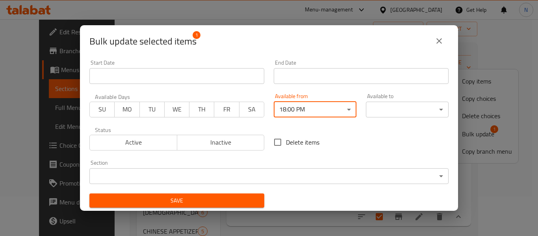
click at [373, 113] on body "​ Menu-management [GEOGRAPHIC_DATA] Get Help N Edit Restaurant Branches Menus S…" at bounding box center [269, 88] width 538 height 217
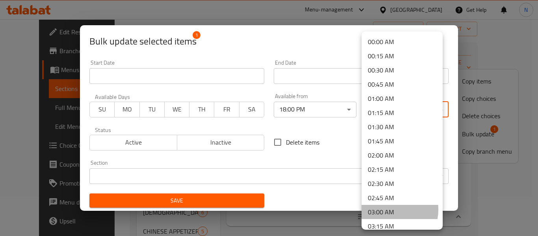
click at [390, 210] on li "03:00 AM" at bounding box center [402, 212] width 81 height 14
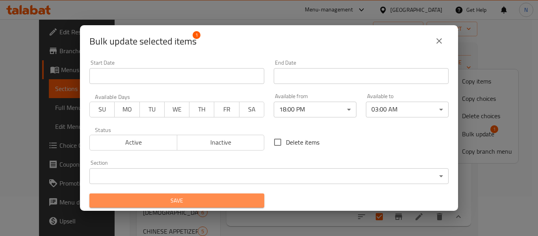
click at [219, 200] on span "Save" at bounding box center [177, 201] width 162 height 10
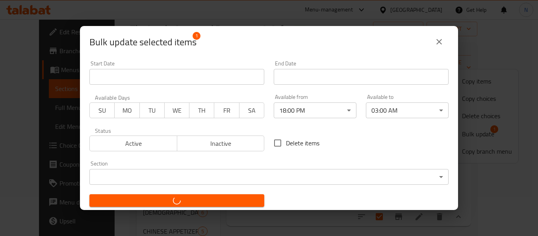
checkbox input "false"
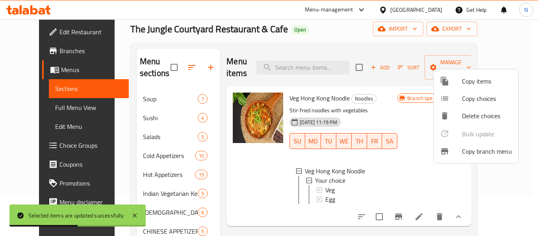
click at [390, 94] on div at bounding box center [269, 118] width 538 height 236
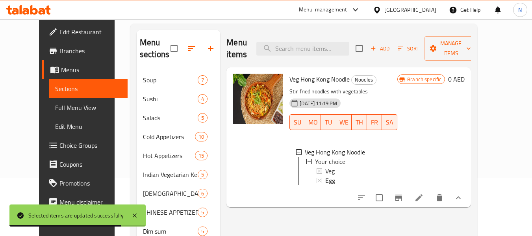
scroll to position [0, 0]
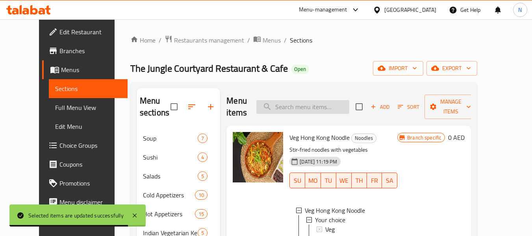
click at [330, 100] on input "search" at bounding box center [302, 107] width 93 height 14
paste input "[PERSON_NAME]"
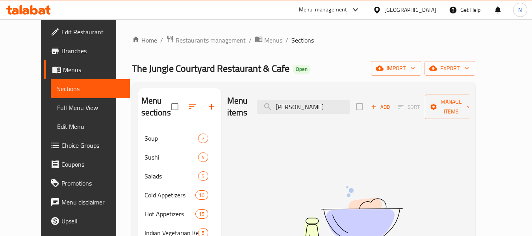
click at [305, 110] on div "Menu items GAGA Add Sort Manage items" at bounding box center [348, 106] width 242 height 37
click at [309, 102] on input "[PERSON_NAME]" at bounding box center [303, 107] width 93 height 14
paste input "LUCIFER"
click at [311, 100] on input "LUCIFER" at bounding box center [303, 107] width 93 height 14
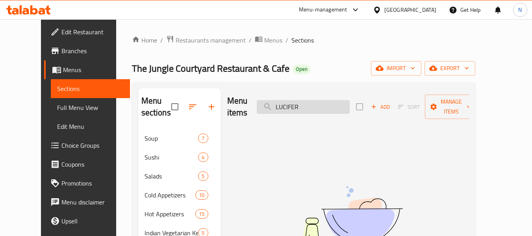
click at [311, 100] on input "LUCIFER" at bounding box center [303, 107] width 93 height 14
paste input "TIPS OF THE ICEBERG"
click at [321, 103] on input "TIPS OF THE ICEBERG" at bounding box center [303, 107] width 93 height 14
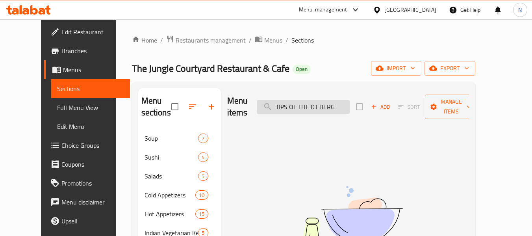
paste input "VERDE COLADA"
click at [318, 102] on input "VERDE COLADA" at bounding box center [303, 107] width 93 height 14
paste input "PISTACHIO MILKSHAKE"
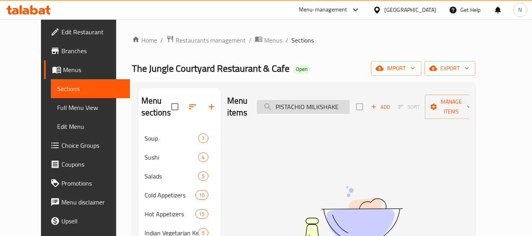
click at [324, 100] on input "PISTACHIO MILKSHAKE" at bounding box center [303, 107] width 93 height 14
paste input "BLUEBERRY MOJITO"
click at [314, 93] on div "Menu items BLUEBERRY MOJITO Add Sort Manage items" at bounding box center [348, 106] width 242 height 37
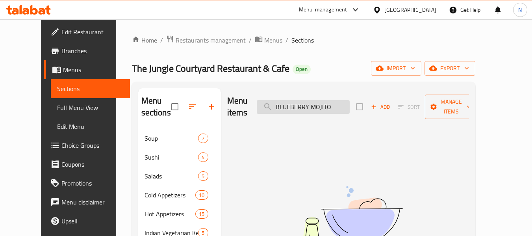
click at [319, 100] on input "BLUEBERRY MOJITO" at bounding box center [303, 107] width 93 height 14
paste input "LYCHEE"
type input "LYCHEE [DEMOGRAPHIC_DATA]"
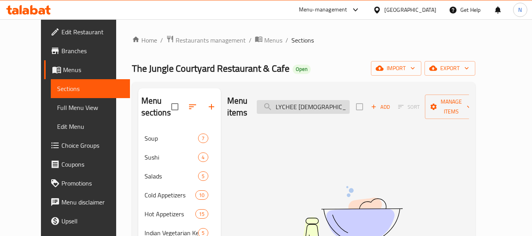
click at [332, 101] on input "LYCHEE [DEMOGRAPHIC_DATA]" at bounding box center [303, 107] width 93 height 14
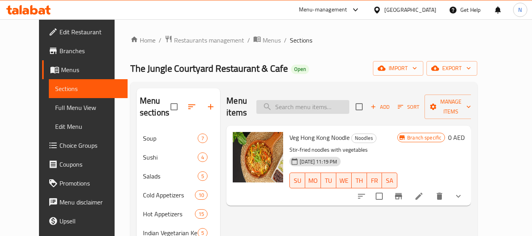
click at [313, 100] on input "search" at bounding box center [302, 107] width 93 height 14
paste input "Veg Sticky Fried rice"
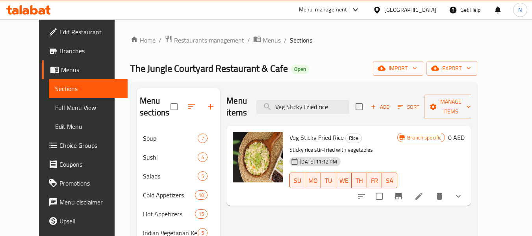
click at [297, 92] on div "Menu items Veg Sticky Fried rice Add Sort Manage items" at bounding box center [348, 106] width 245 height 37
click at [297, 102] on input "Veg Sticky Fried rice" at bounding box center [302, 107] width 93 height 14
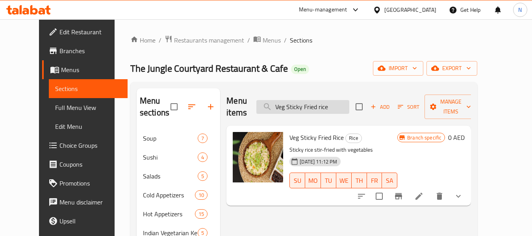
paste input "Cantonese coriander dimsum"
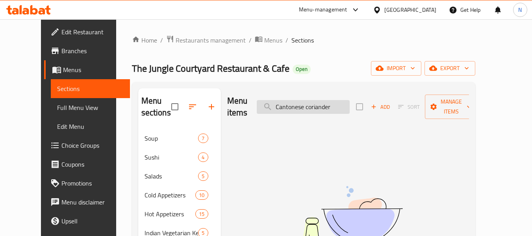
click at [335, 104] on input "Cantonese coriander" at bounding box center [303, 107] width 93 height 14
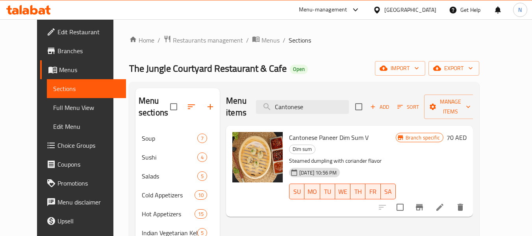
click at [325, 132] on span "Cantonese Paneer Dim Sum V" at bounding box center [329, 138] width 80 height 12
copy h6 "Cantonese Paneer Dim Sum V"
click at [312, 100] on input "Cantonese" at bounding box center [302, 107] width 93 height 14
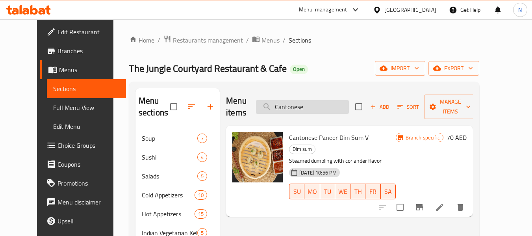
click at [312, 100] on input "Cantonese" at bounding box center [302, 107] width 93 height 14
click at [307, 100] on input "Cantonese" at bounding box center [302, 107] width 93 height 14
paste input "hili prawns"
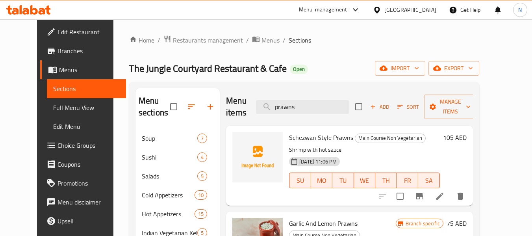
click at [325, 100] on input "prawns" at bounding box center [302, 107] width 93 height 14
paste input "Chili"
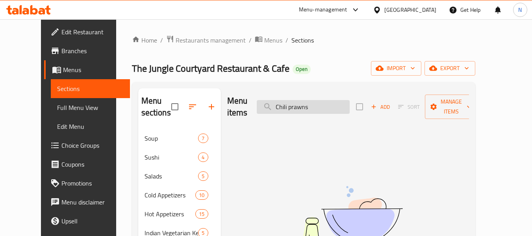
click at [316, 100] on input "Chili prawns" at bounding box center [303, 107] width 93 height 14
paste input "cken Hong Kong Noodle"
click at [316, 100] on input "Chicken Hong Kong Noodle" at bounding box center [303, 107] width 93 height 14
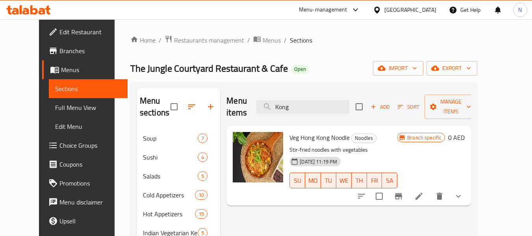
type input "Kong"
click at [461, 195] on icon "show more" at bounding box center [458, 196] width 5 height 3
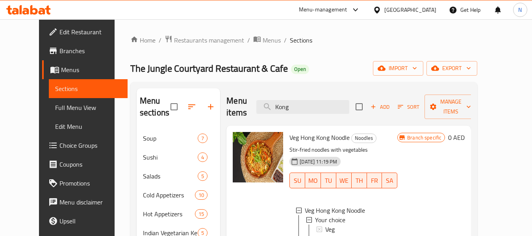
click at [321, 132] on span "Veg Hong Kong Noodle" at bounding box center [319, 138] width 60 height 12
click at [323, 132] on span "Veg Hong Kong Noodle" at bounding box center [319, 138] width 60 height 12
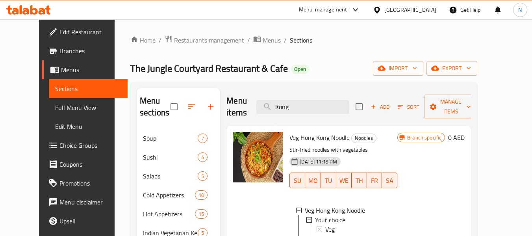
click at [439, 69] on icon "button" at bounding box center [435, 68] width 8 height 5
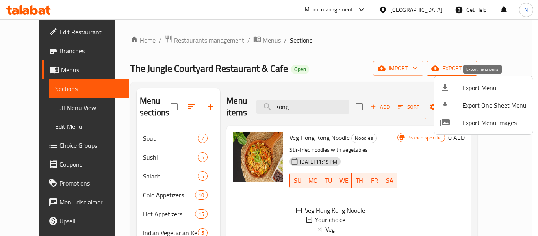
click at [482, 85] on span "Export Menu" at bounding box center [494, 87] width 64 height 9
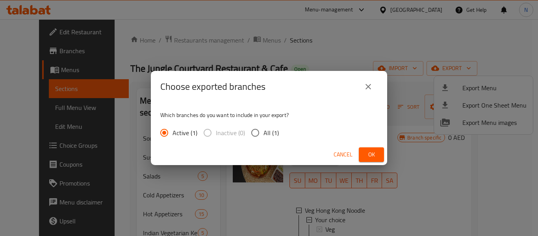
click at [265, 130] on span "All (1)" at bounding box center [271, 132] width 15 height 9
click at [264, 130] on input "All (1)" at bounding box center [255, 132] width 17 height 17
radio input "true"
click at [365, 150] on button "Ok" at bounding box center [371, 154] width 25 height 15
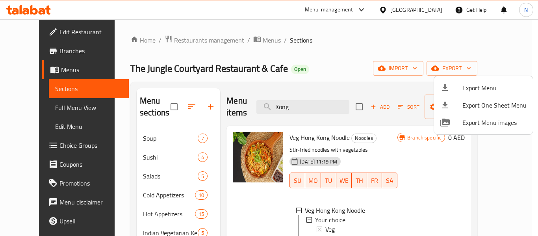
click at [49, 102] on div at bounding box center [269, 118] width 538 height 236
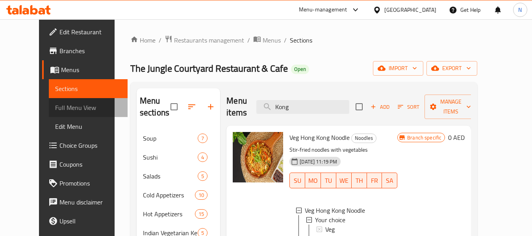
click at [55, 104] on span "Full Menu View" at bounding box center [88, 107] width 67 height 9
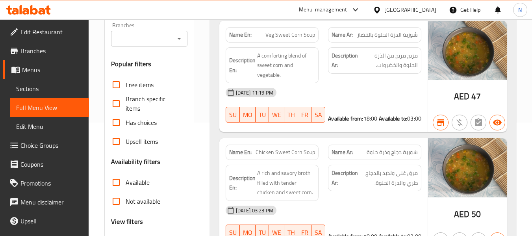
scroll to position [118, 0]
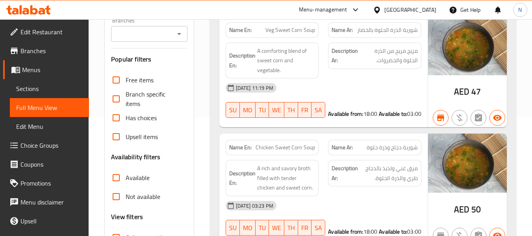
click at [418, 7] on div "[GEOGRAPHIC_DATA]" at bounding box center [410, 10] width 52 height 9
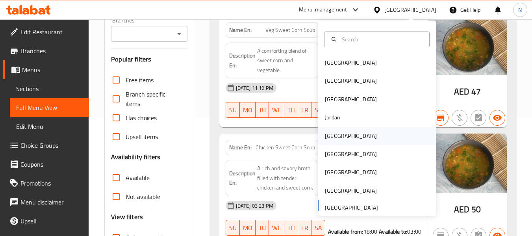
click at [337, 132] on div "[GEOGRAPHIC_DATA]" at bounding box center [351, 136] width 65 height 18
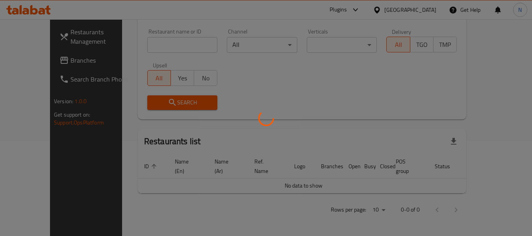
scroll to position [86, 0]
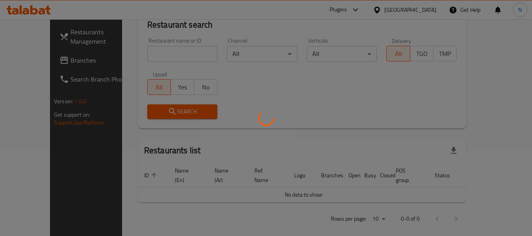
click at [49, 61] on div at bounding box center [266, 118] width 532 height 236
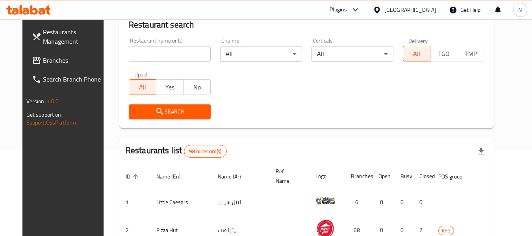
scroll to position [118, 0]
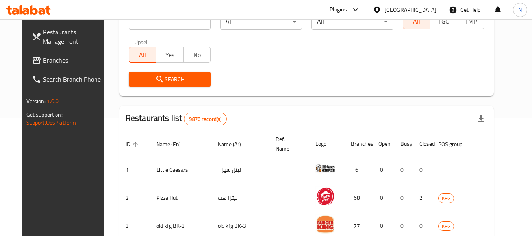
click at [49, 61] on span "Branches" at bounding box center [74, 60] width 62 height 9
